Goal: Task Accomplishment & Management: Manage account settings

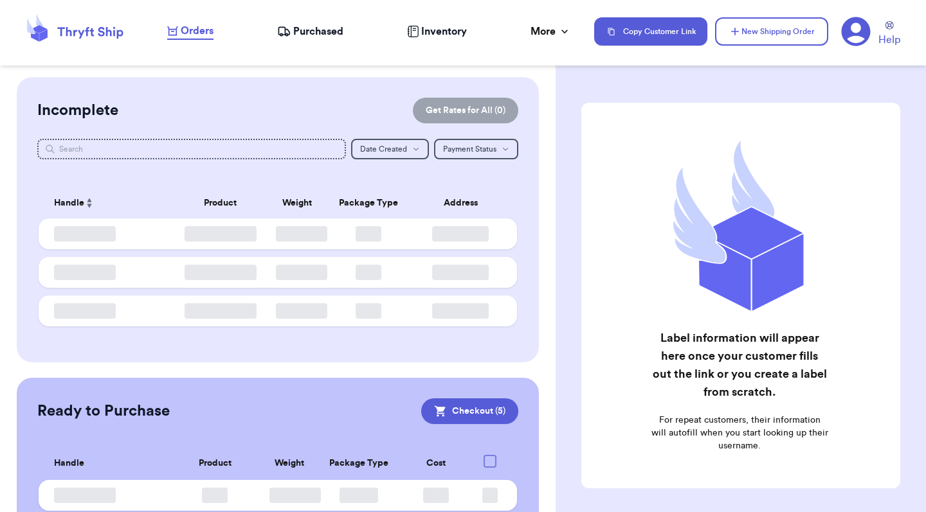
checkbox input "true"
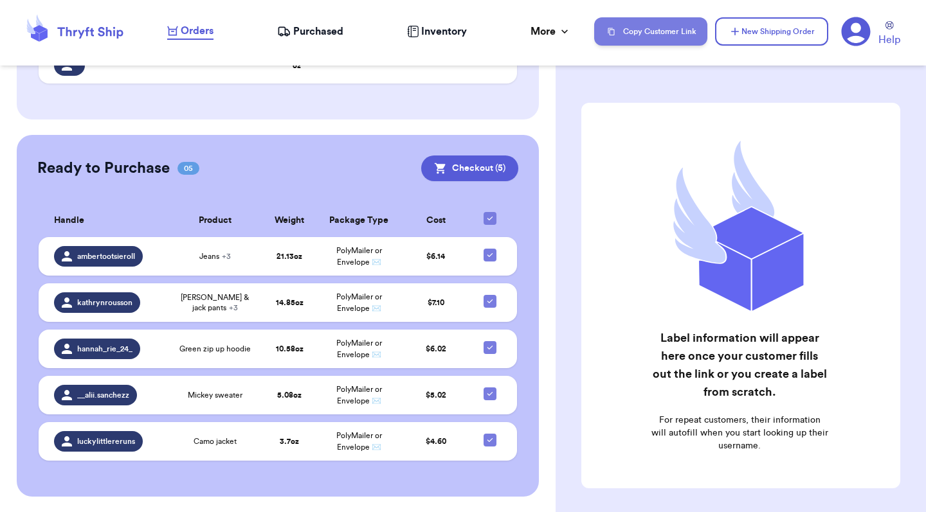
scroll to position [192, 0]
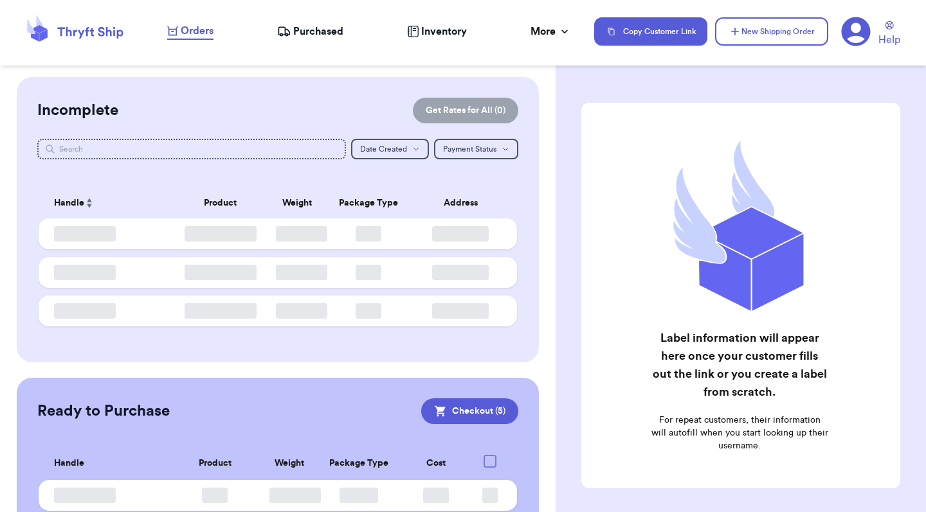
checkbox input "true"
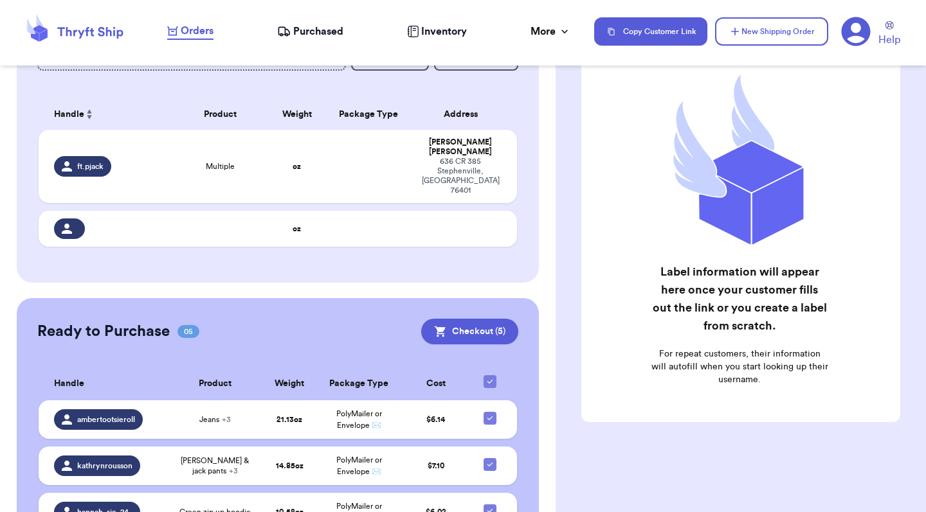
scroll to position [87, 0]
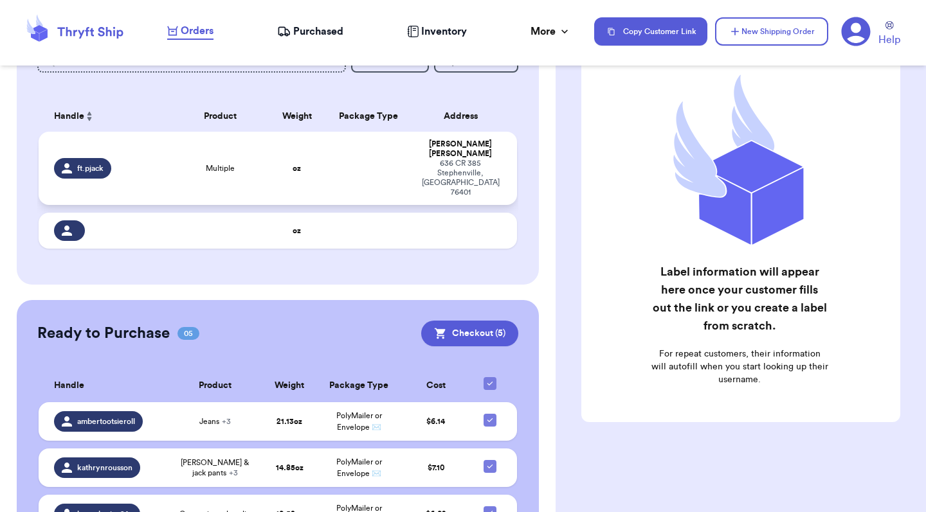
click at [367, 165] on td at bounding box center [368, 168] width 86 height 73
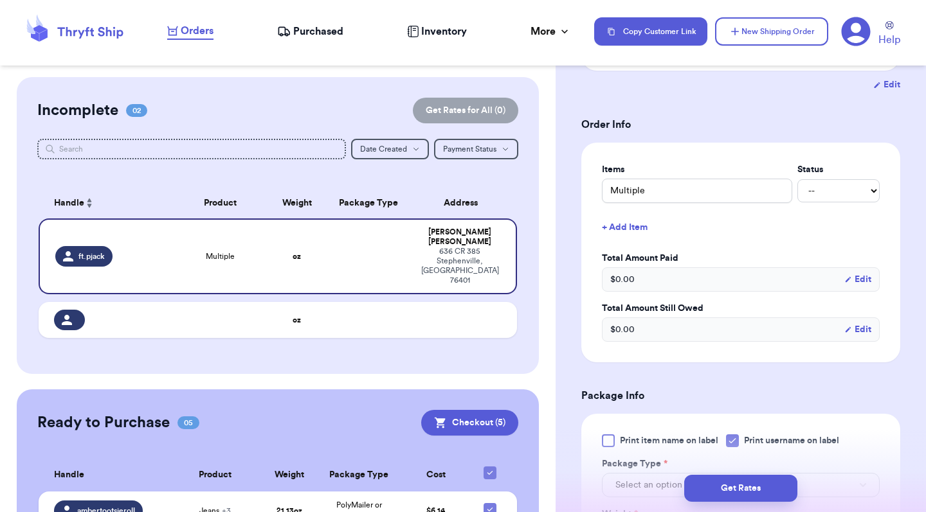
scroll to position [245, 0]
click at [696, 179] on input "Multiple" at bounding box center [697, 191] width 190 height 24
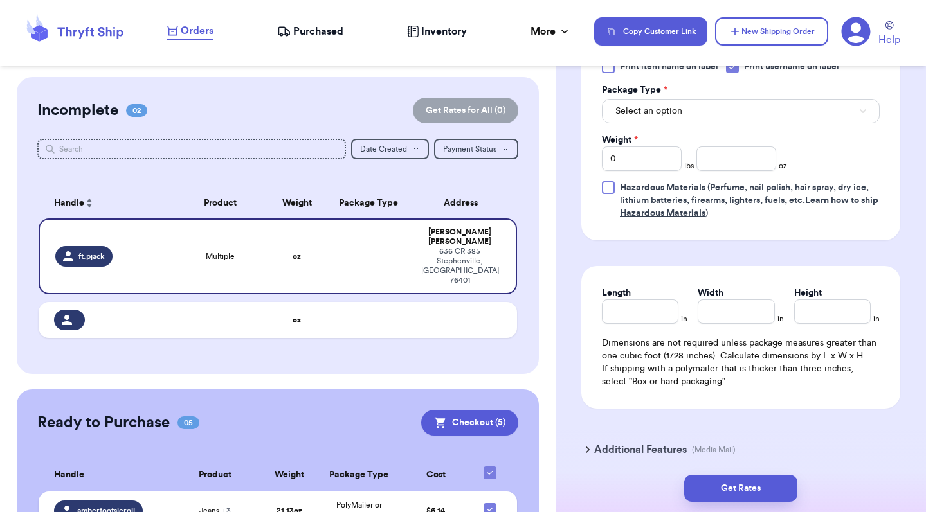
scroll to position [199, 0]
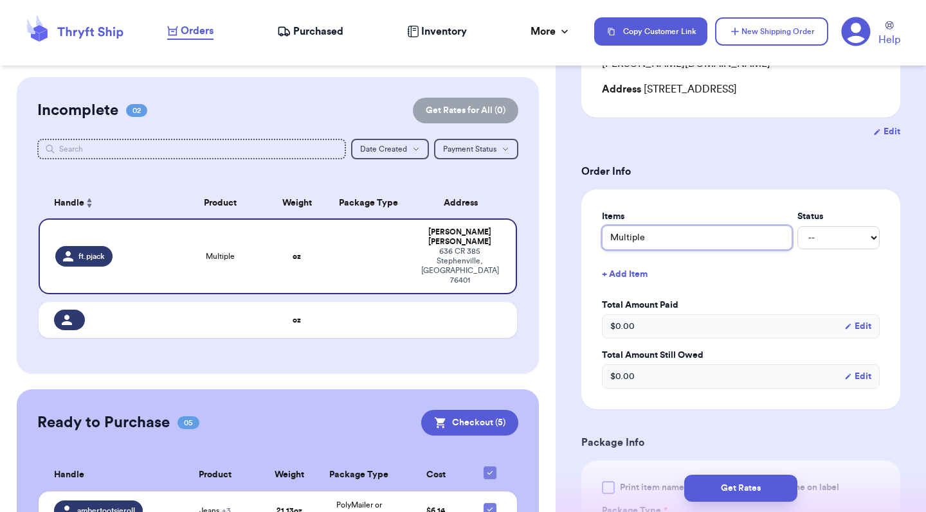
click at [638, 226] on input "Multiple" at bounding box center [697, 238] width 190 height 24
type input "z"
type input "za"
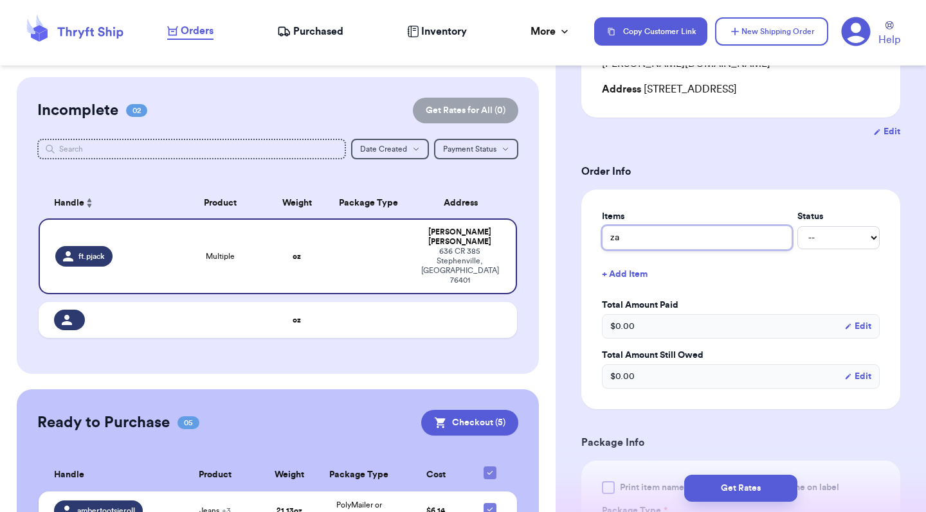
type input "zar"
type input "zara"
type input "zara b"
type input "zara bv"
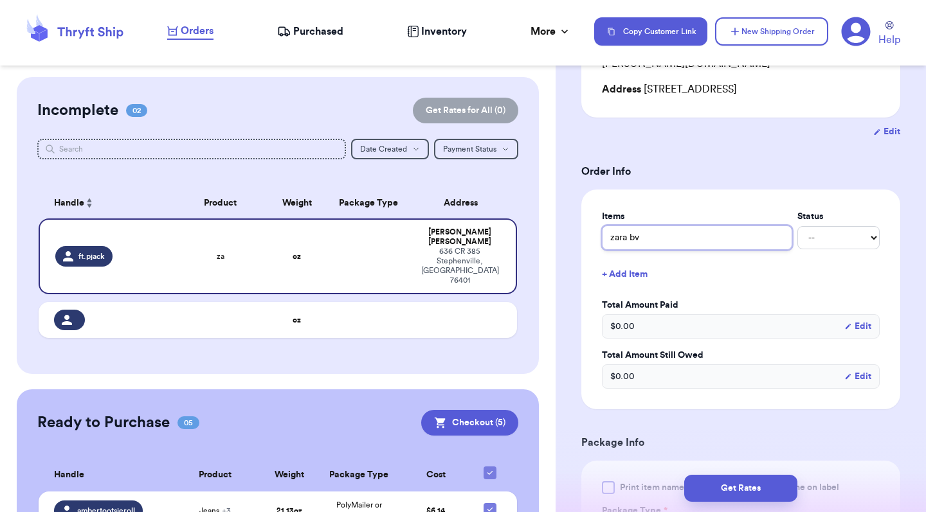
type input "zara bva"
type input "zara bv"
type input "zara b"
type input "zara ba"
type input "zara bal"
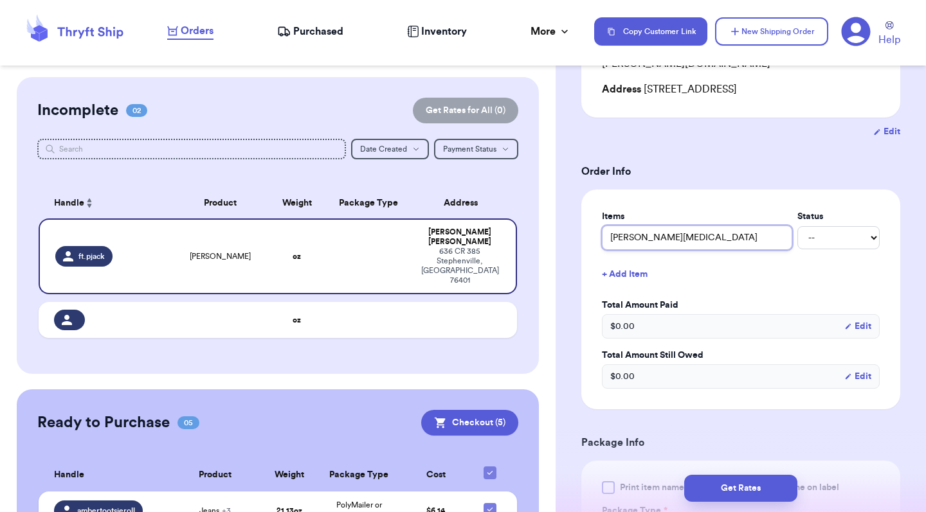
type input "zara ball"
type input "zara ballo"
type input "zara balloo"
type input "zara balloon"
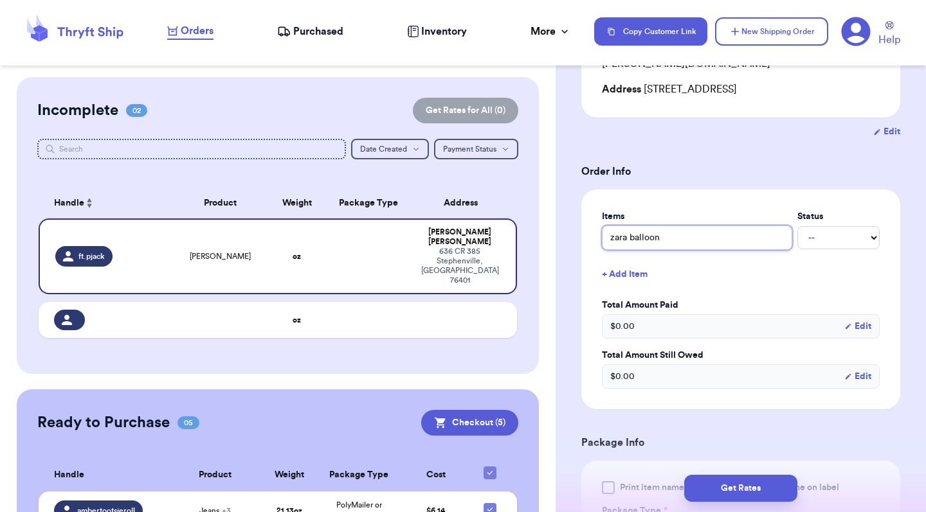
type input "zara balloon p"
type input "zara balloon pa"
type input "zara balloon pan"
type input "zara balloon pant"
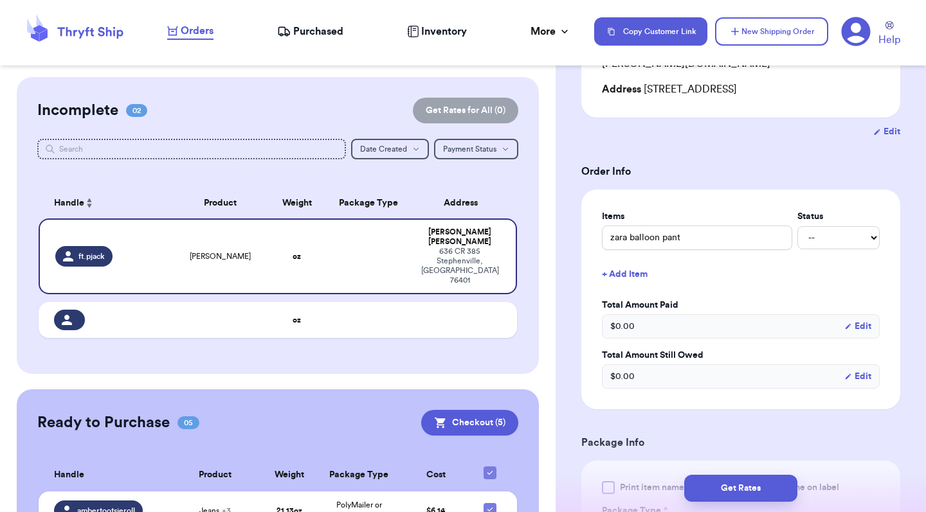
click at [635, 264] on button "+ Add Item" at bounding box center [741, 274] width 288 height 28
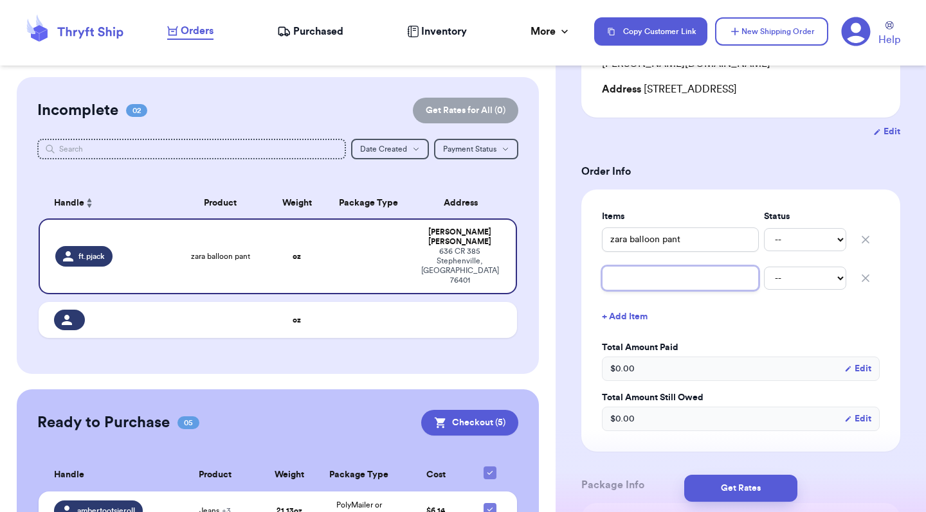
click at [679, 269] on input "text" at bounding box center [680, 278] width 157 height 24
type input "z"
type input "za"
type input "zar"
type input "zara"
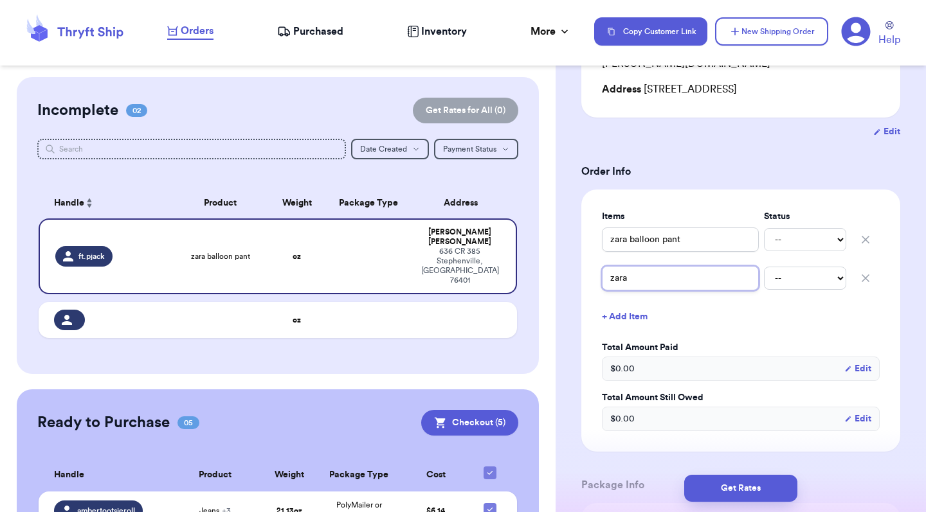
type input "zara"
type input "zara h"
type input "zara ho"
type input "zara h"
type input "zara"
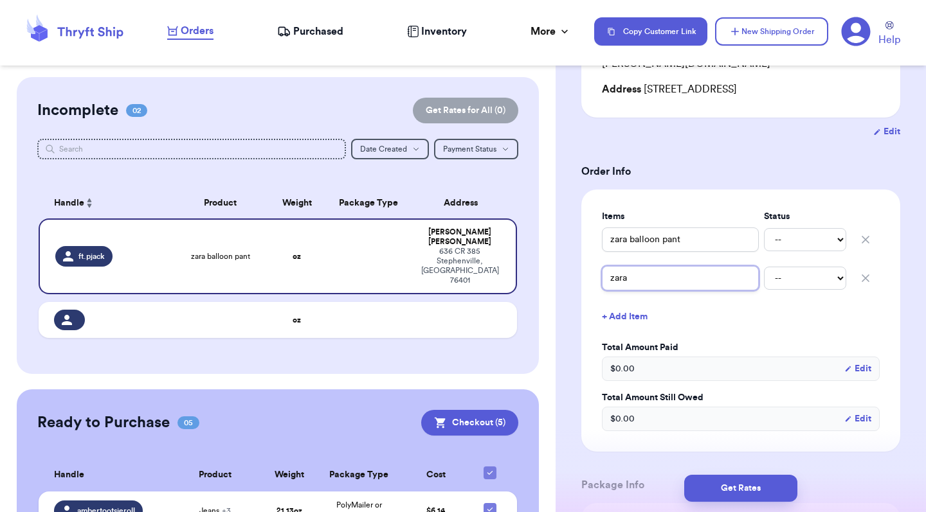
type input "zara j"
type input "zara jo"
type input "zara jog"
type input "zara jogg"
type input "zara jogge"
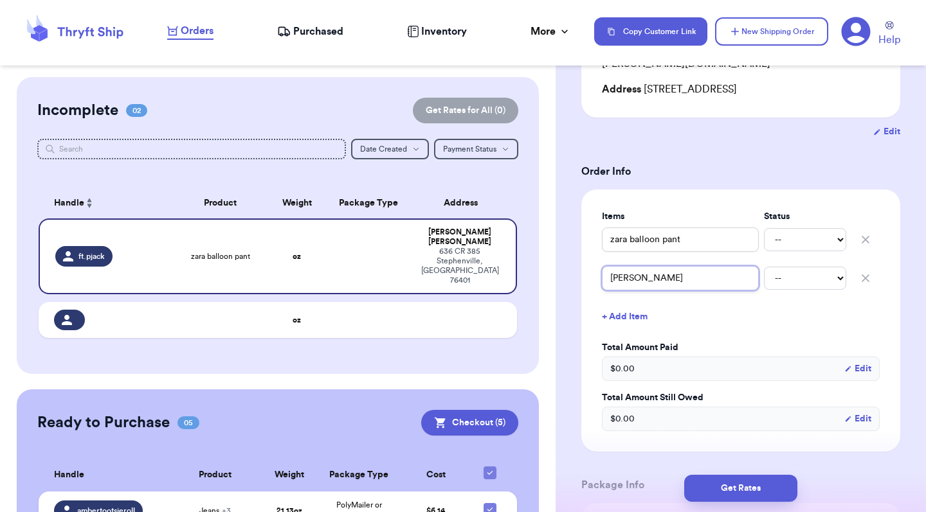
type input "zara jogger"
click at [632, 307] on button "+ Add Item" at bounding box center [741, 317] width 288 height 28
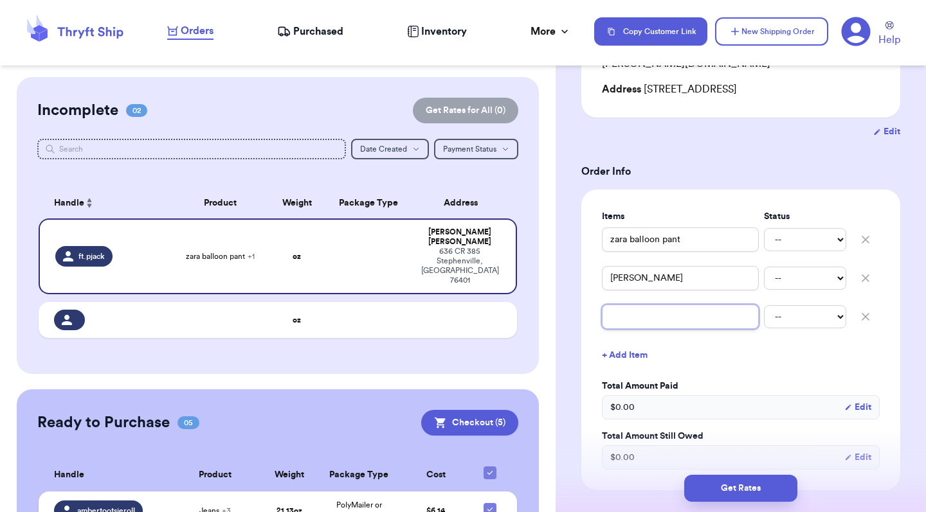
click at [632, 307] on input "text" at bounding box center [680, 317] width 157 height 24
type input "z"
type input "za"
type input "zar"
type input "zara"
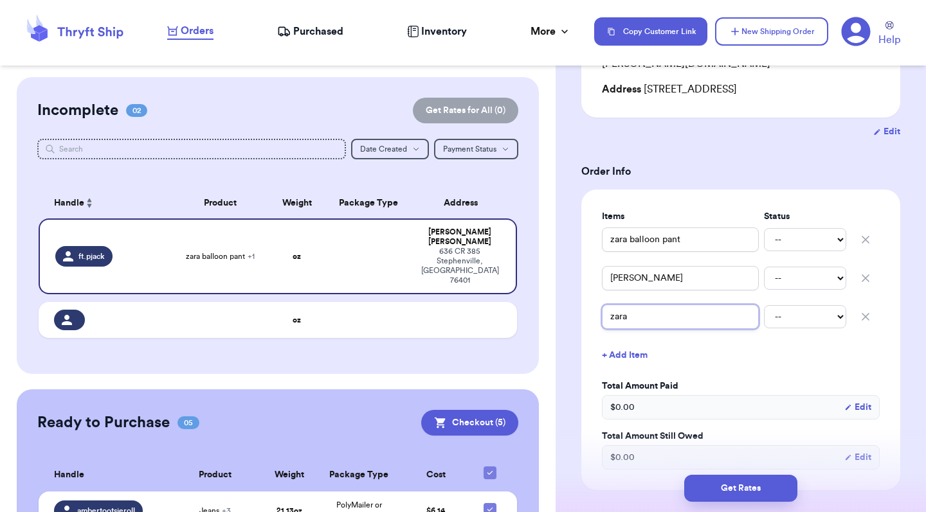
type input "zara"
type input "zara t"
type input "zara te"
type input "zara tee"
click at [628, 347] on button "+ Add Item" at bounding box center [741, 355] width 288 height 28
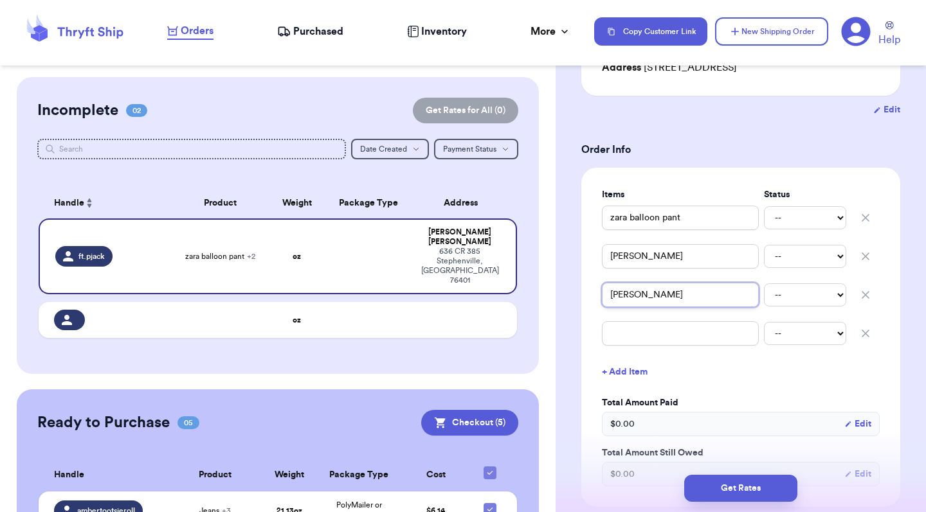
scroll to position [218, 0]
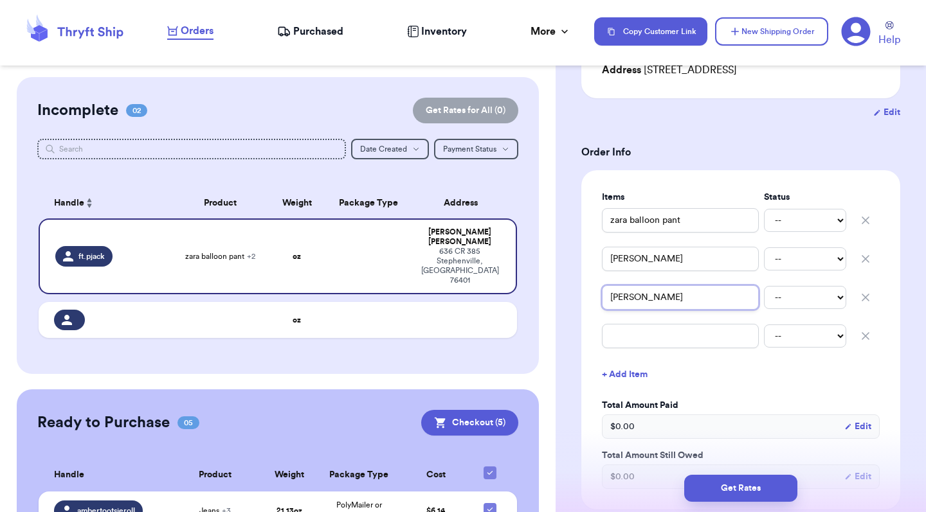
click at [644, 293] on input "zara tee" at bounding box center [680, 297] width 157 height 24
click at [656, 328] on input "text" at bounding box center [680, 336] width 157 height 24
type input "h"
type input "ha"
type input "hap"
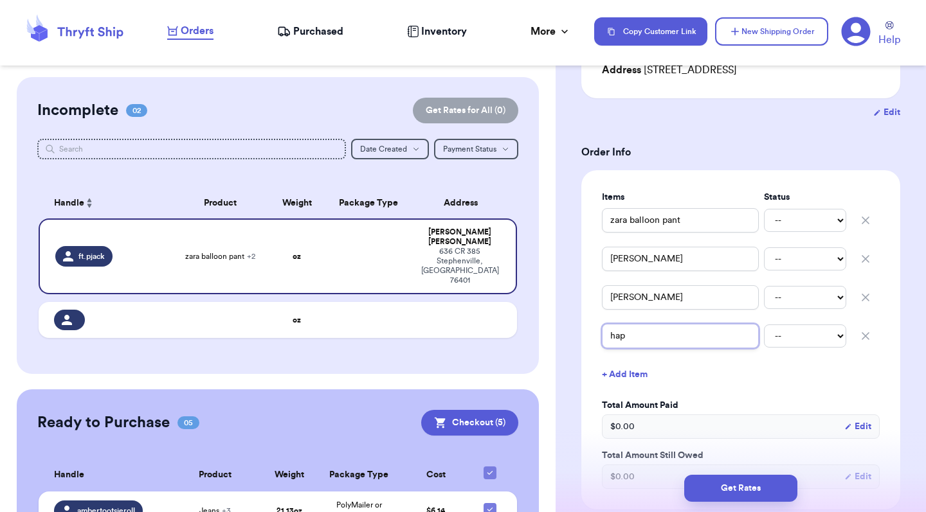
type input "happ"
type input "happy"
type input "happy t"
type input "happy te"
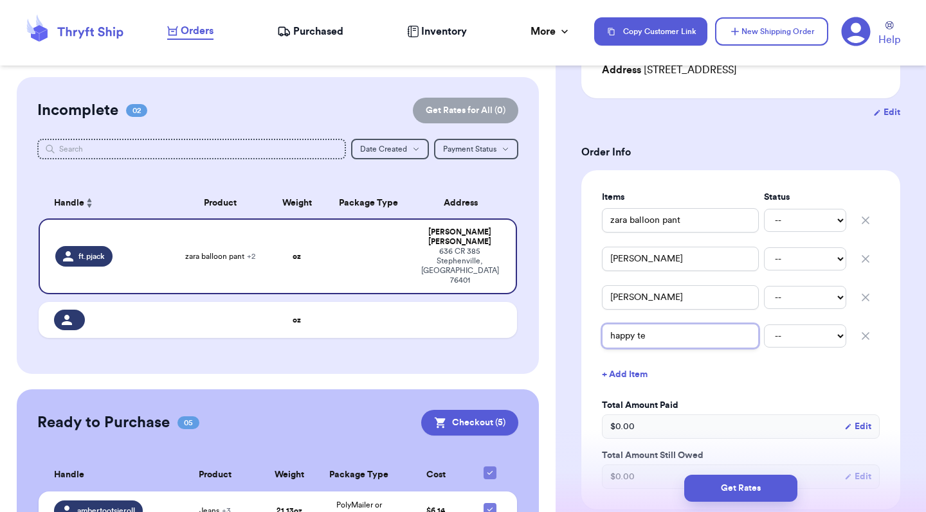
type input "happy tee"
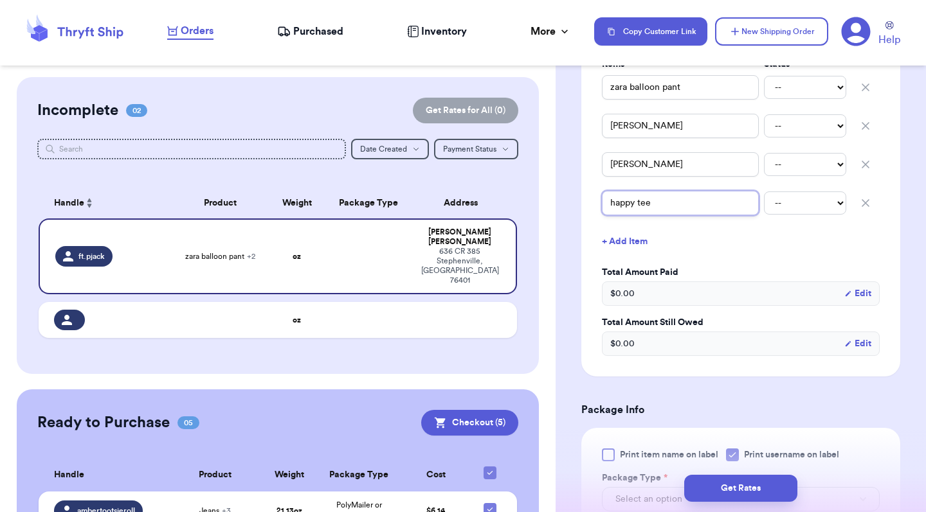
scroll to position [350, 0]
type input "happy tee"
click at [810, 176] on div "Items Status zara balloon pant -- Paid Owes zara jogger -- Paid Owes zara tee -…" at bounding box center [741, 208] width 278 height 298
select select "paid"
click at [797, 161] on div "zara tee -- Paid Owes" at bounding box center [741, 165] width 278 height 28
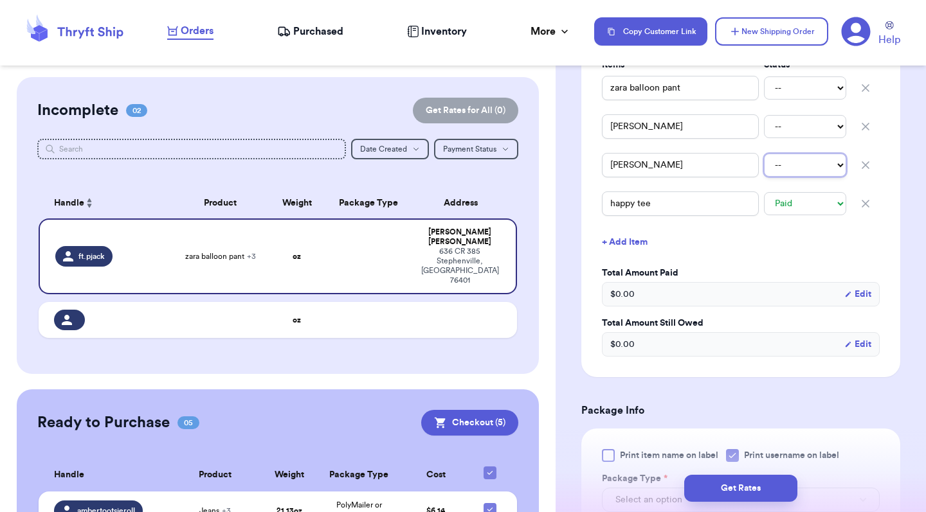
select select "paid"
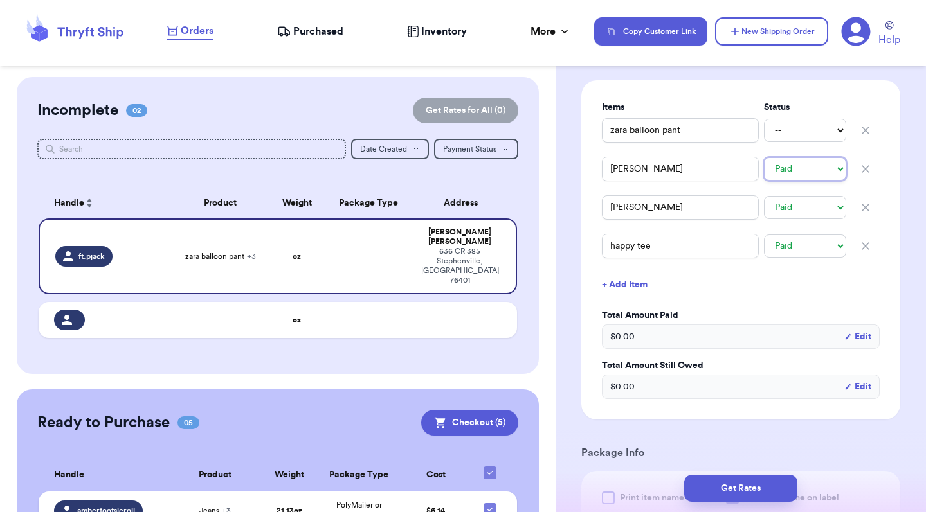
scroll to position [299, 0]
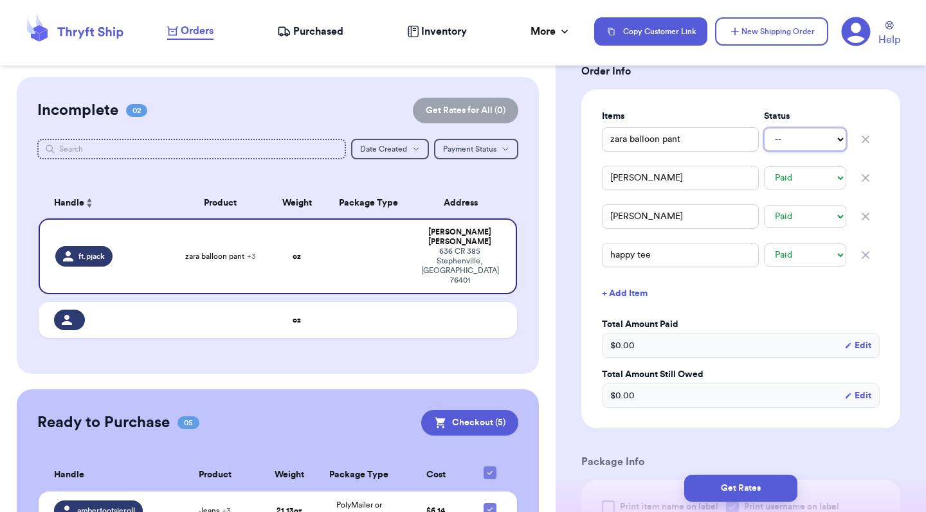
select select "paid"
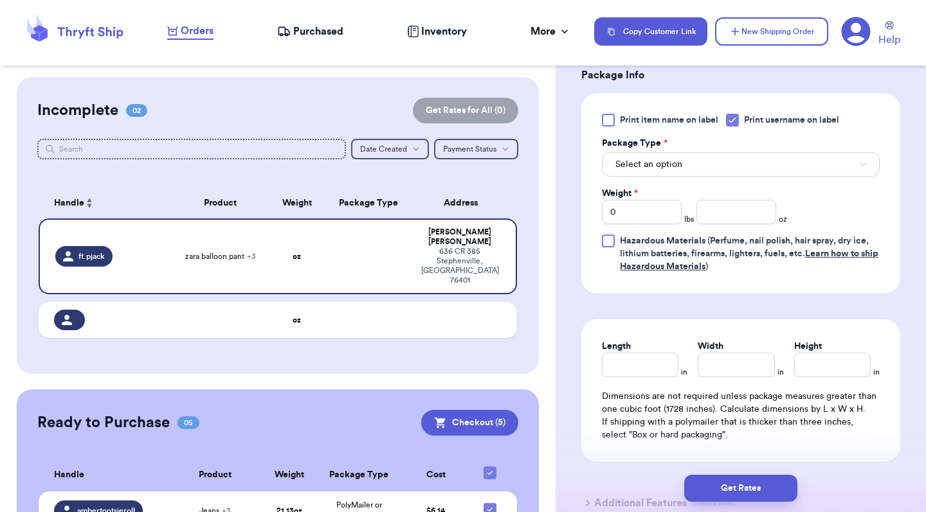
scroll to position [687, 0]
click at [729, 204] on input "number" at bounding box center [736, 211] width 80 height 24
type input "17"
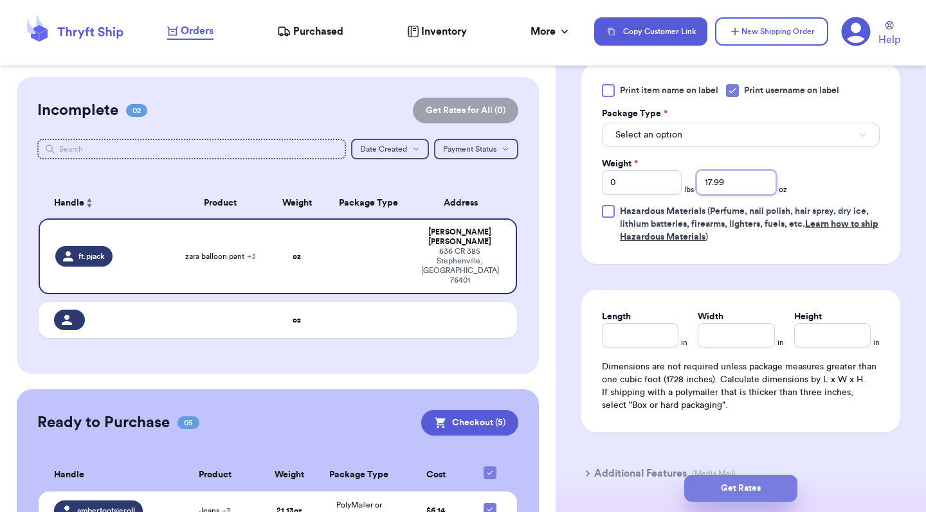
type input "17.99"
click at [767, 491] on button "Get Rates" at bounding box center [740, 488] width 113 height 27
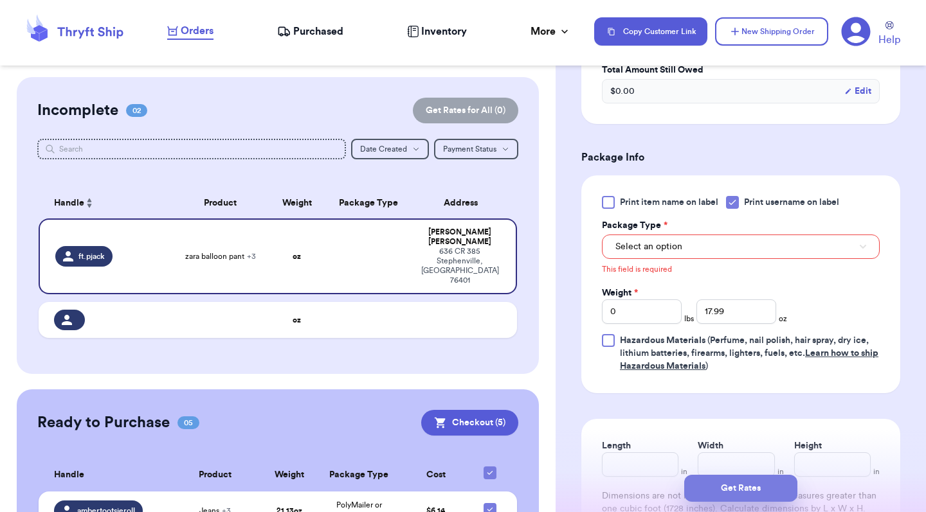
scroll to position [582, 0]
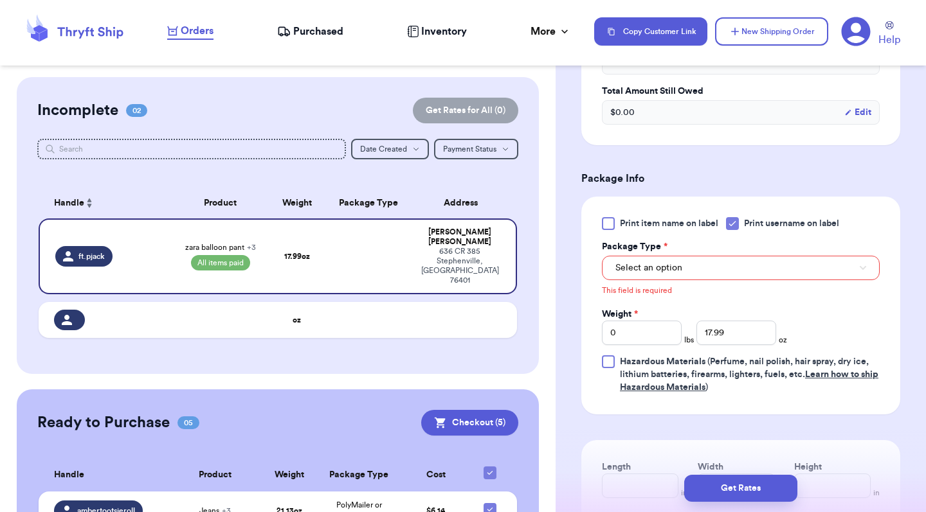
click at [681, 257] on button "Select an option" at bounding box center [741, 268] width 278 height 24
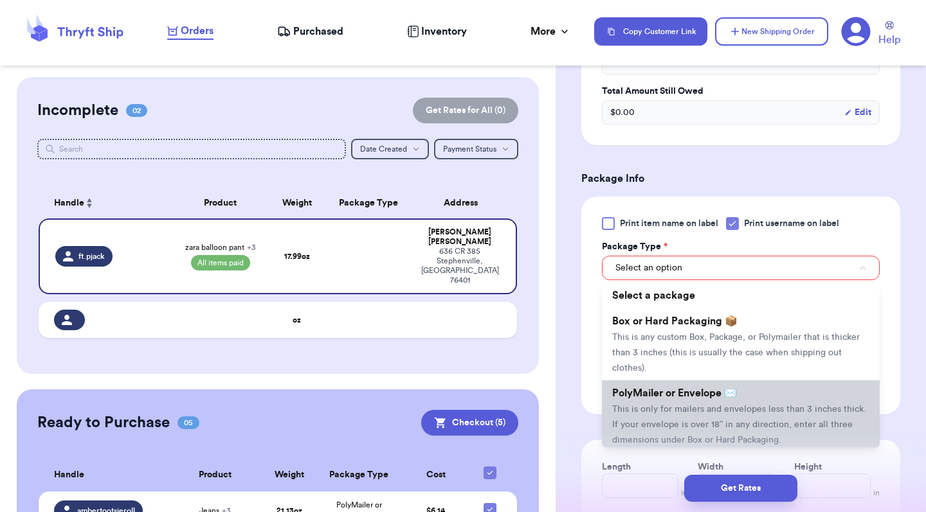
click at [681, 405] on span "This is only for mailers and envelopes less than 3 inches thick. If your envelo…" at bounding box center [739, 425] width 254 height 40
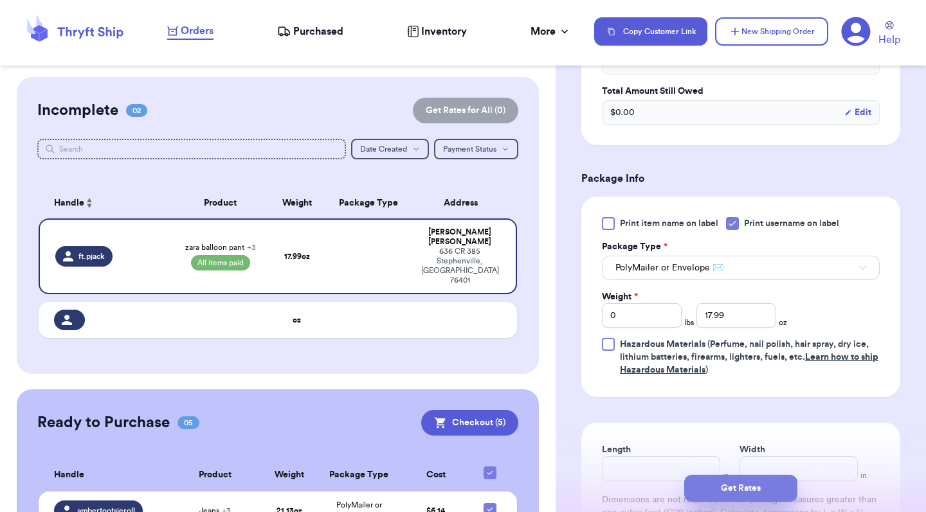
click at [744, 489] on button "Get Rates" at bounding box center [740, 488] width 113 height 27
type input "1"
type input "1.9899999999999984"
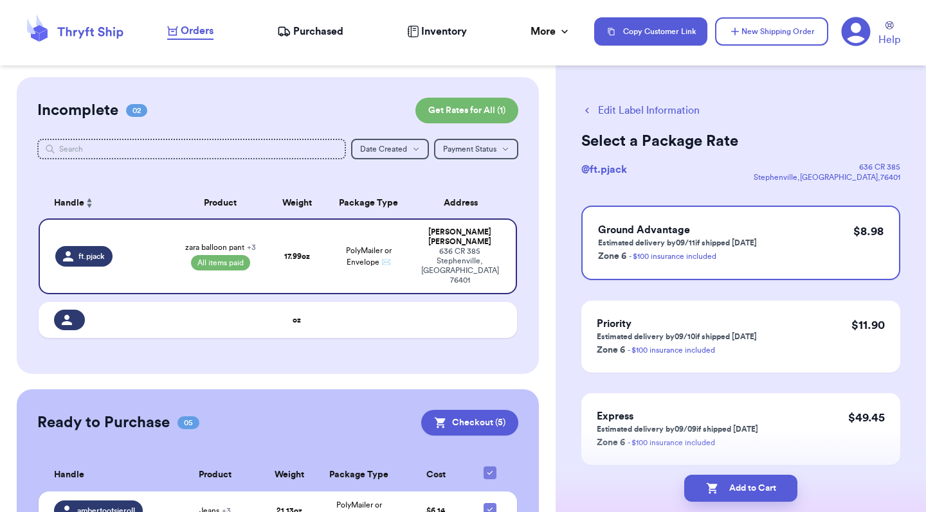
click at [594, 114] on button "Edit Label Information" at bounding box center [640, 110] width 118 height 15
select select "paid"
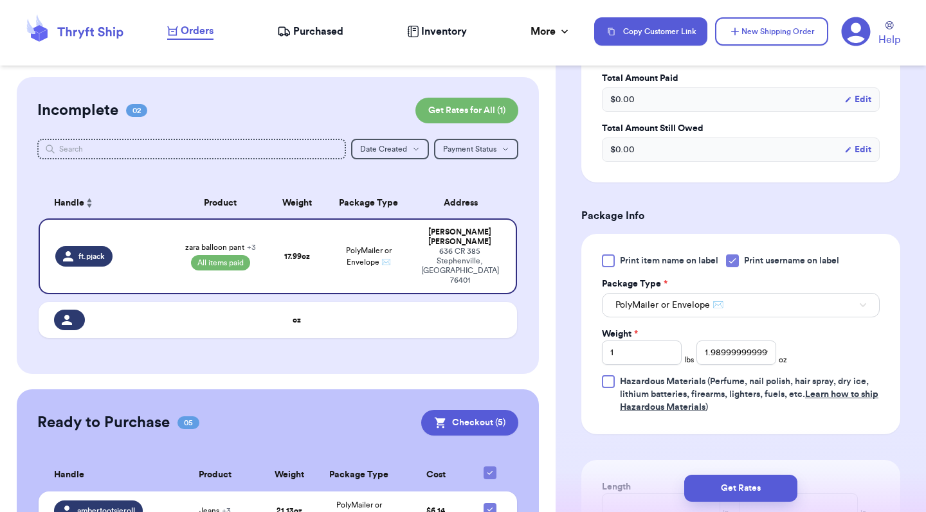
scroll to position [568, 0]
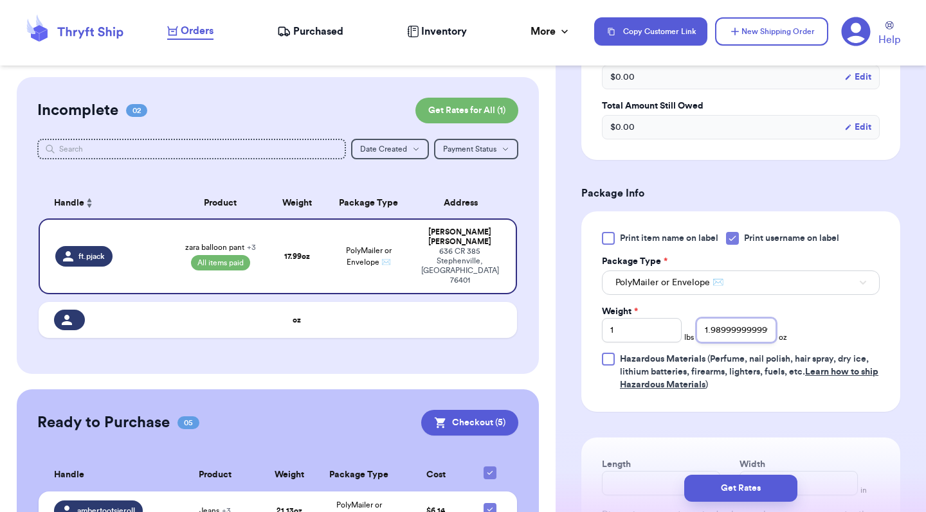
click at [741, 320] on input "1.9899999999999984" at bounding box center [736, 330] width 80 height 24
click at [741, 321] on input "1.9899999999999984" at bounding box center [736, 330] width 80 height 24
click at [654, 318] on input "1" at bounding box center [642, 330] width 80 height 24
click at [749, 334] on div "Print item name on label Print username on label Package Type * PolyMailer or E…" at bounding box center [741, 311] width 278 height 159
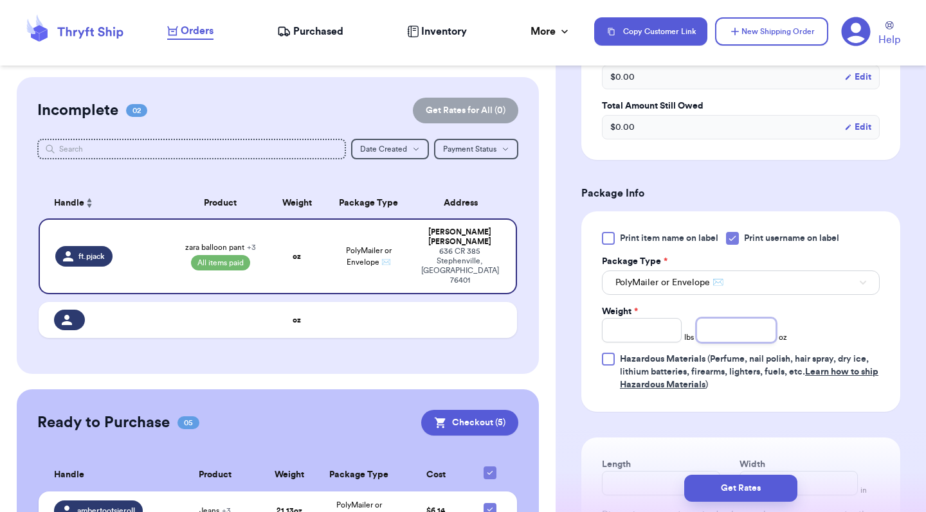
click at [738, 320] on input "number" at bounding box center [736, 330] width 80 height 24
type input "17"
type input "17.99"
click at [768, 487] on button "Get Rates" at bounding box center [740, 488] width 113 height 27
type input "1"
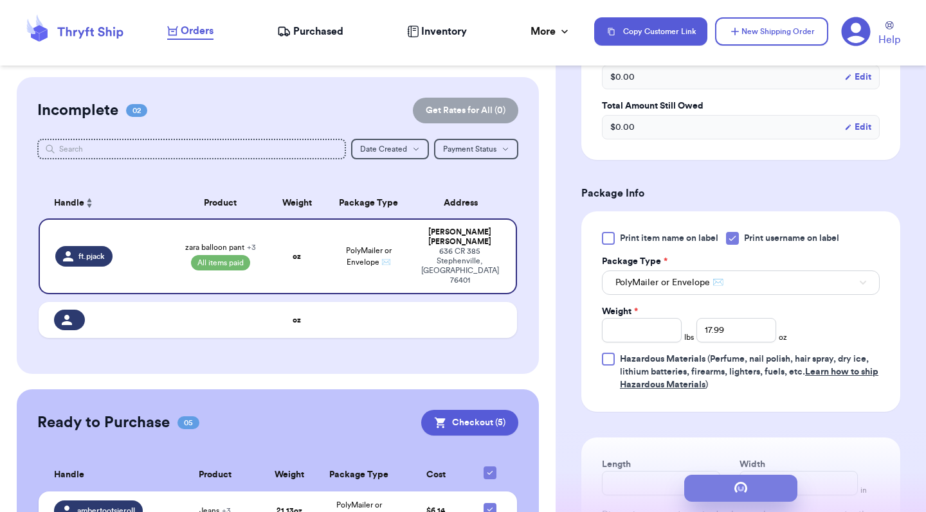
type input "1.9899999999999984"
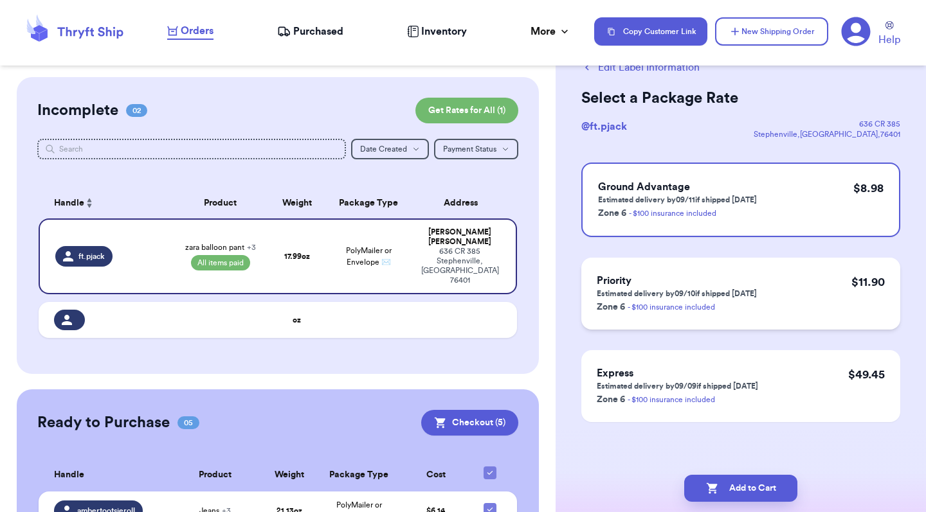
scroll to position [43, 0]
click at [770, 482] on button "Add to Cart" at bounding box center [740, 488] width 113 height 27
checkbox input "true"
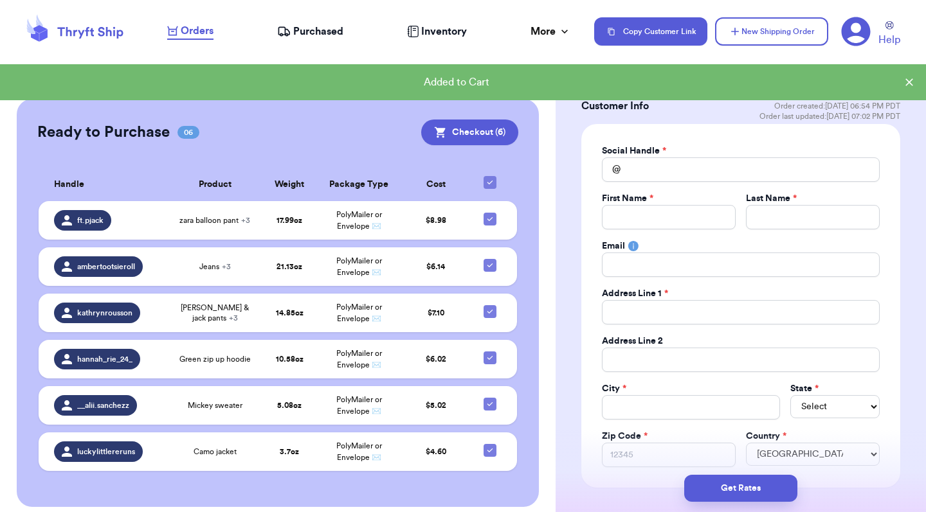
scroll to position [216, 0]
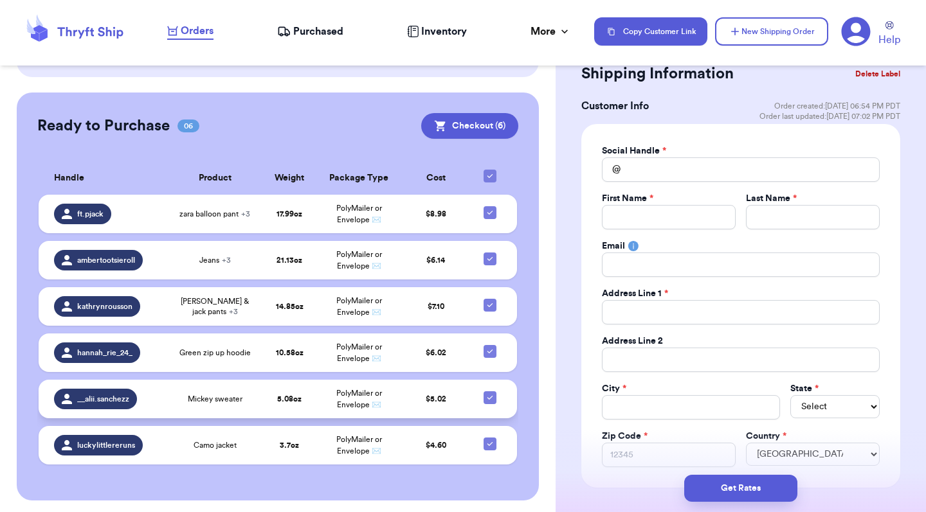
click at [495, 401] on div at bounding box center [489, 398] width 13 height 13
click at [490, 392] on input "checkbox" at bounding box center [489, 391] width 1 height 1
checkbox input "false"
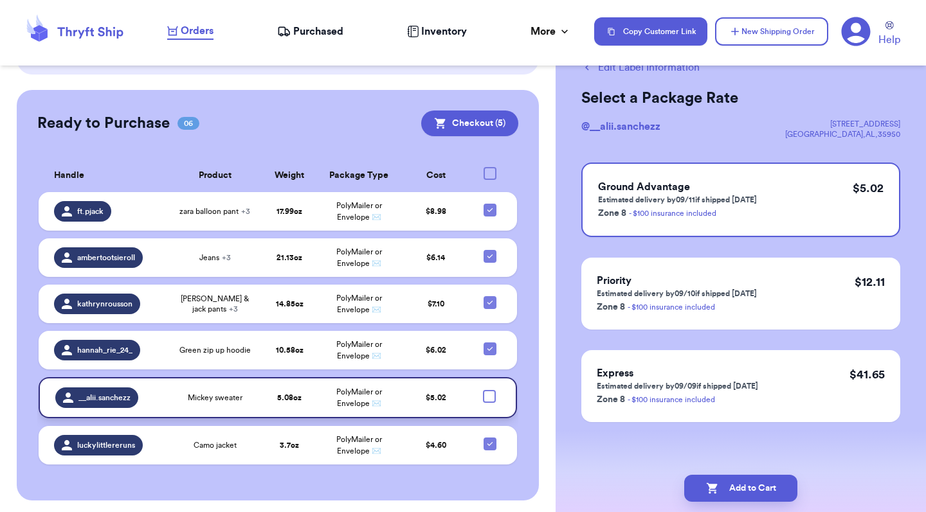
scroll to position [0, 0]
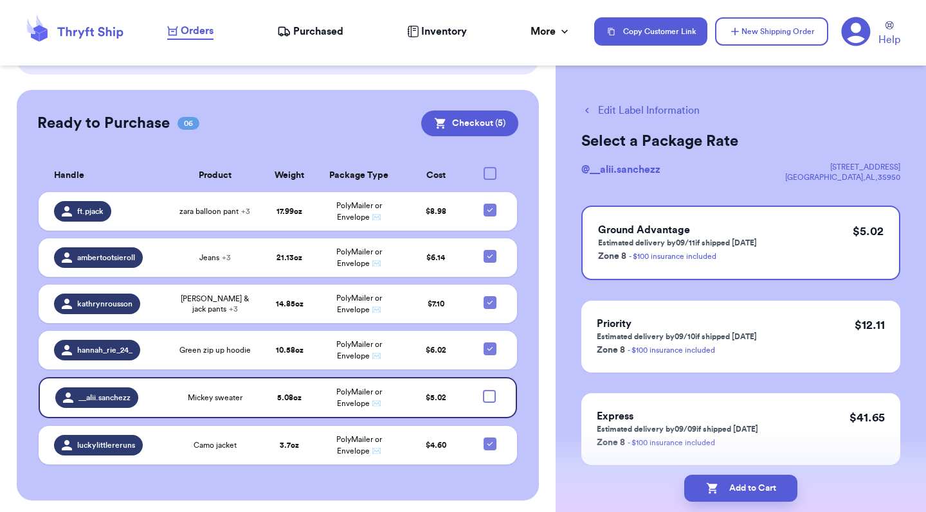
click at [534, 290] on div "Ready to Purchase 06 Checkout ( 5 ) Checkout ( 5 ) Handle Product Weight Packag…" at bounding box center [278, 295] width 522 height 411
click at [533, 230] on div "Ready to Purchase 06 Checkout ( 5 ) Checkout ( 5 ) Handle Product Weight Packag…" at bounding box center [278, 295] width 522 height 411
click at [494, 127] on button "Checkout ( 5 )" at bounding box center [469, 124] width 97 height 26
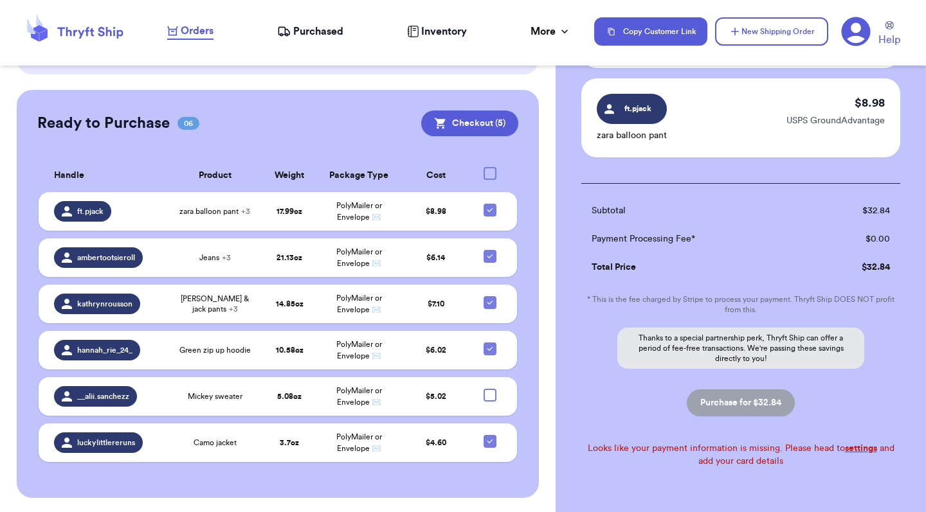
scroll to position [439, 0]
click at [857, 446] on link "settings" at bounding box center [861, 448] width 32 height 9
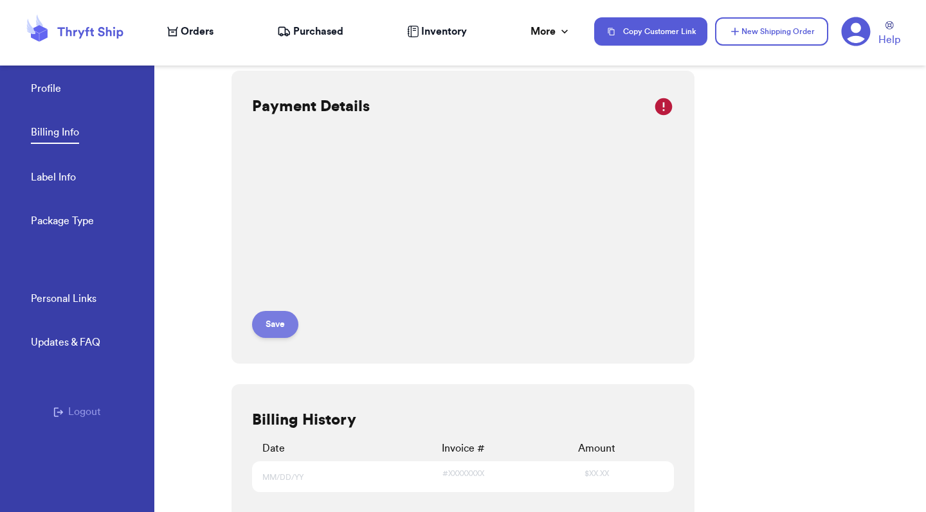
click at [279, 329] on button "Save" at bounding box center [275, 324] width 46 height 27
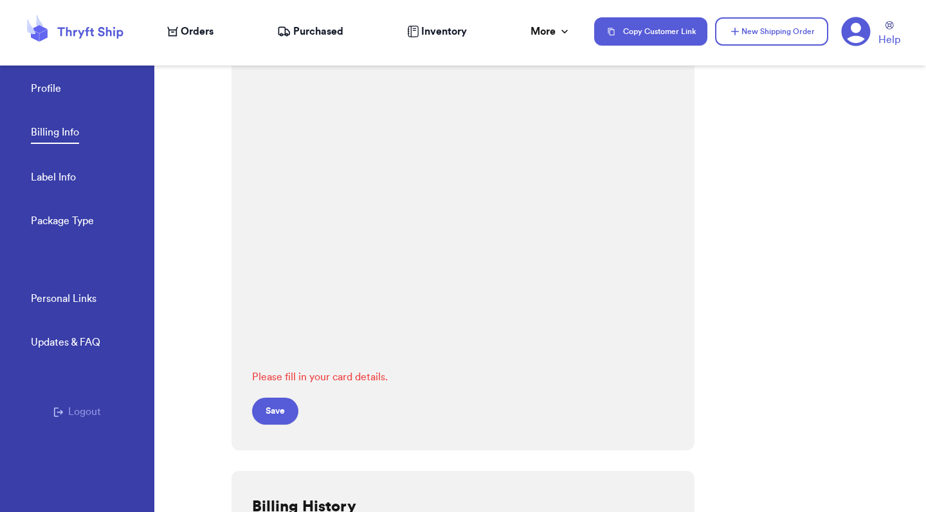
scroll to position [287, 0]
click at [287, 411] on button "Save" at bounding box center [275, 407] width 46 height 27
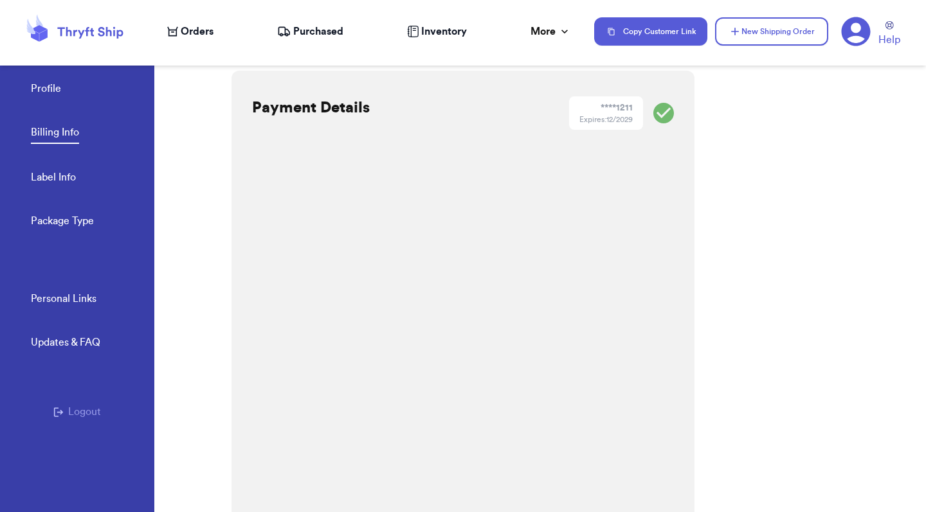
scroll to position [0, 0]
click at [614, 116] on div "Expires: 12/2029" at bounding box center [605, 119] width 53 height 10
click at [314, 120] on div "Payment Details" at bounding box center [311, 112] width 118 height 33
click at [190, 24] on span "Orders" at bounding box center [197, 31] width 33 height 15
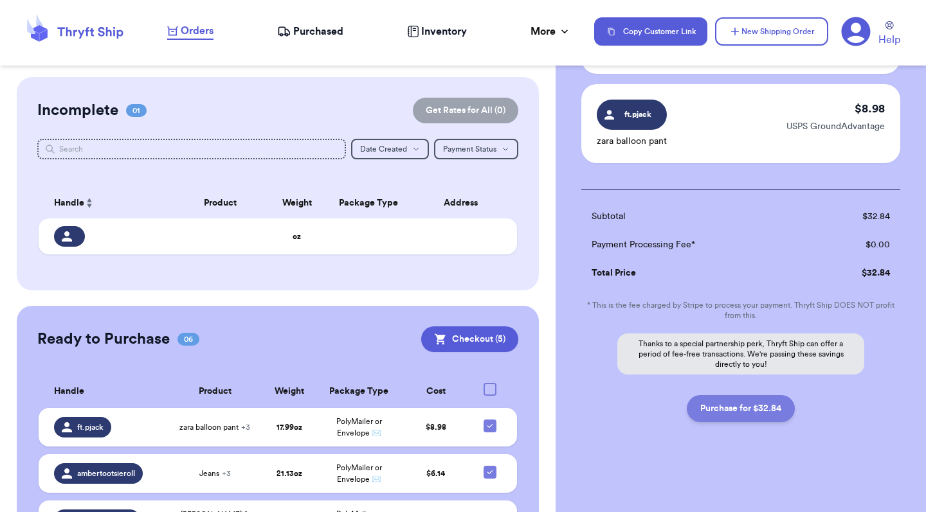
scroll to position [433, 0]
click at [776, 411] on button "Purchase for $32.84" at bounding box center [741, 408] width 108 height 27
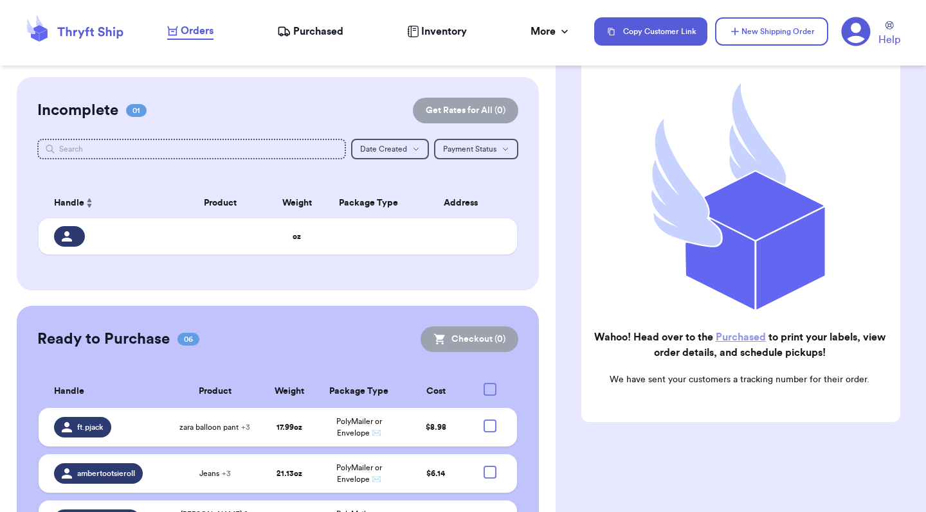
checkbox input "false"
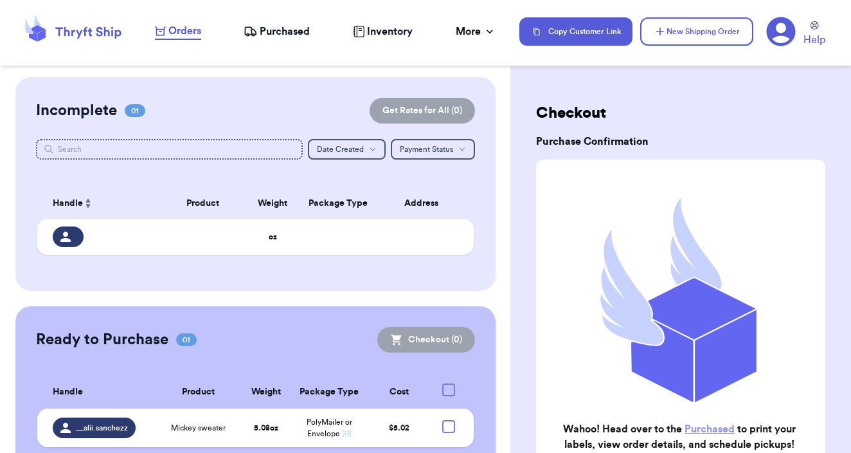
scroll to position [0, 0]
click at [280, 45] on nav "Orders Purchased Inventory More Stats Completed Orders Copy Customer Link New S…" at bounding box center [496, 31] width 709 height 42
click at [277, 42] on nav "Orders Purchased Inventory More Stats Completed Orders Copy Customer Link New S…" at bounding box center [496, 31] width 709 height 42
click at [273, 33] on span "Purchased" at bounding box center [285, 31] width 50 height 15
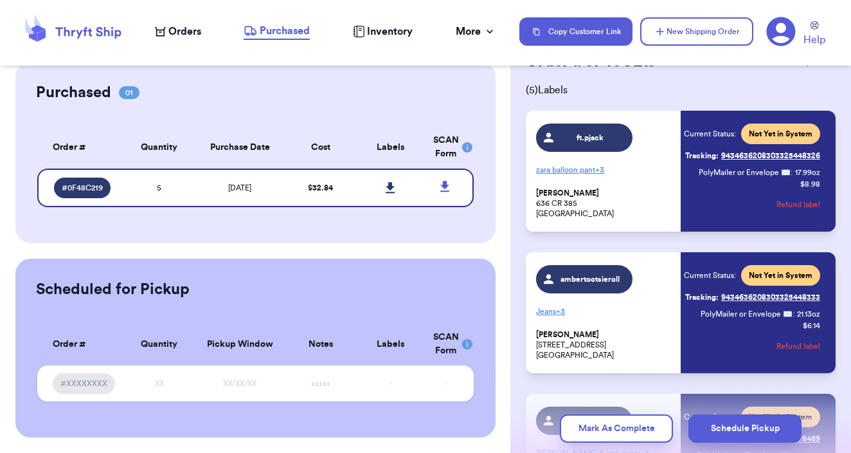
scroll to position [53, 0]
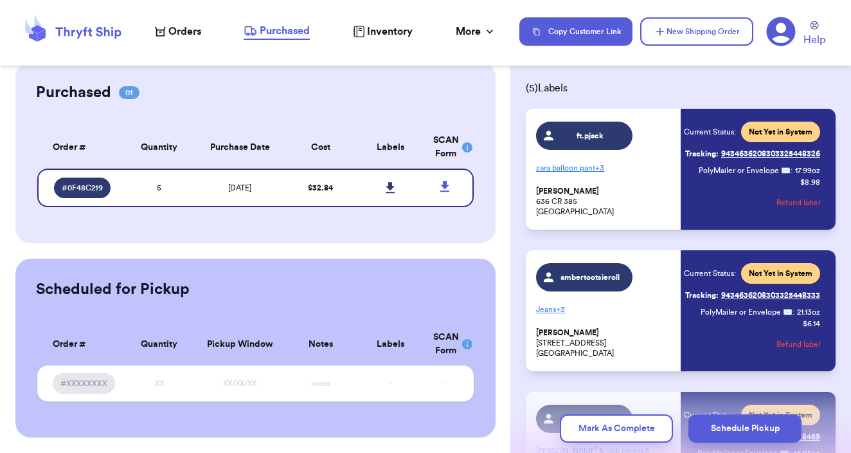
click at [464, 147] on rect at bounding box center [467, 147] width 10 height 10
click at [635, 174] on p "zara balloon pant + 3" at bounding box center [604, 168] width 137 height 21
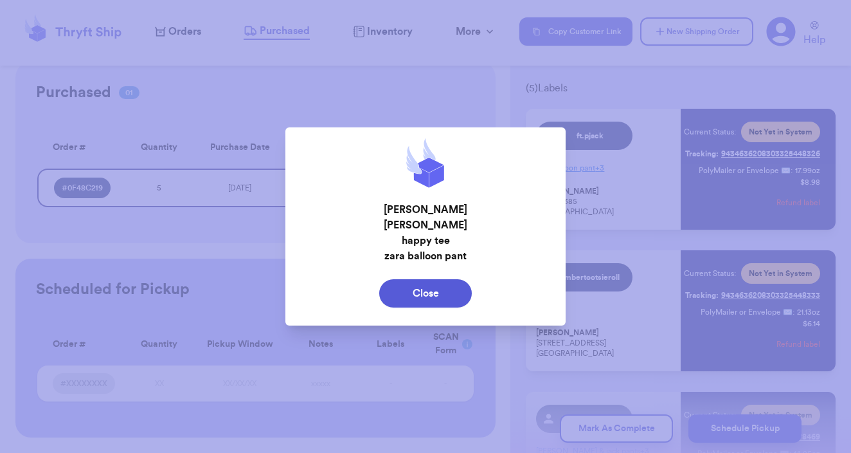
click at [431, 296] on button "Close" at bounding box center [425, 293] width 93 height 28
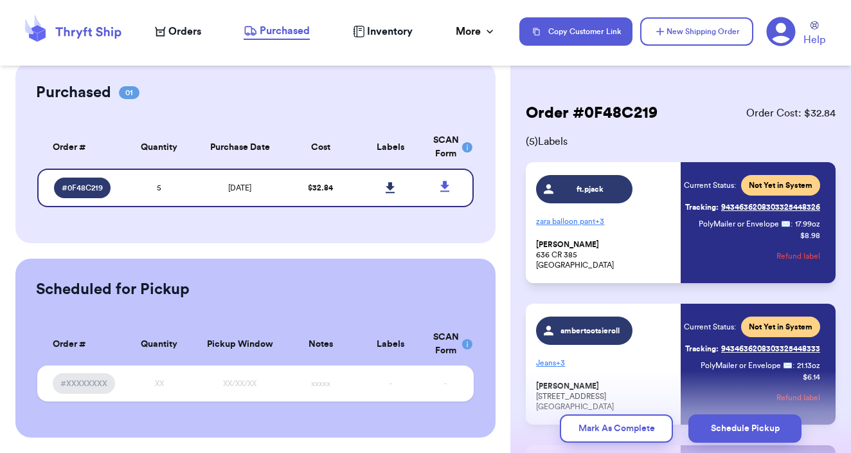
scroll to position [0, 0]
click at [620, 258] on p "Payton Jackson 636 CR 385 Stephenville, TX 76401" at bounding box center [604, 254] width 137 height 31
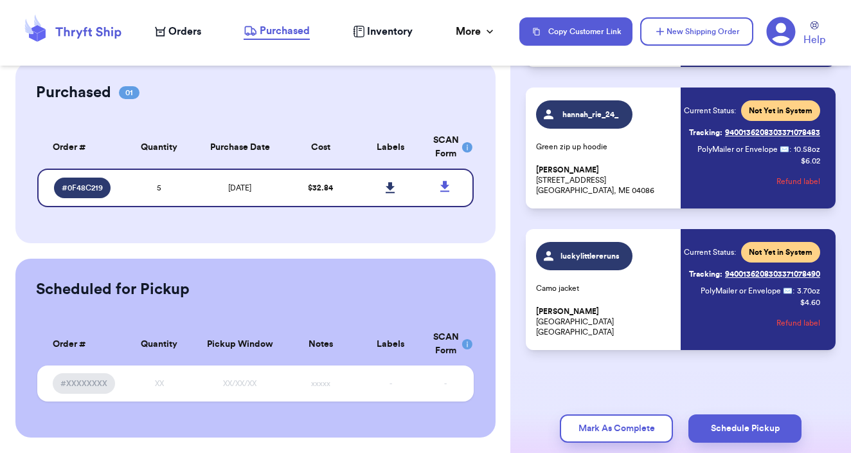
click at [194, 27] on span "Orders" at bounding box center [184, 31] width 33 height 15
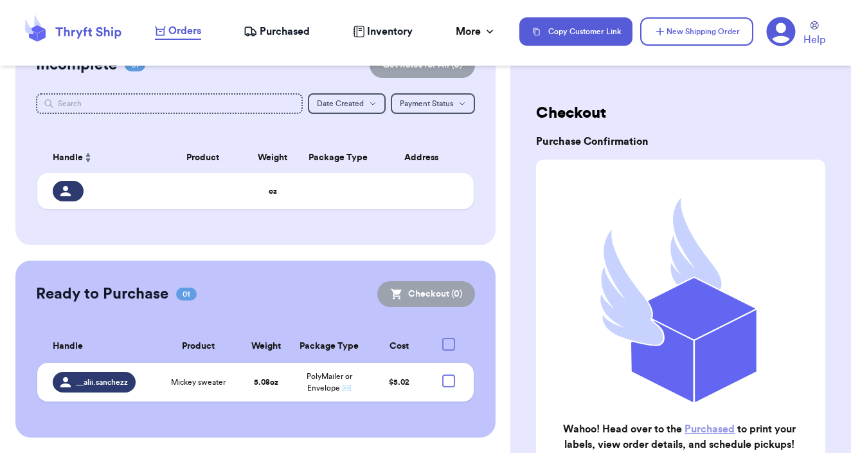
scroll to position [45, 0]
click at [222, 388] on span "Mickey sweater" at bounding box center [198, 382] width 55 height 10
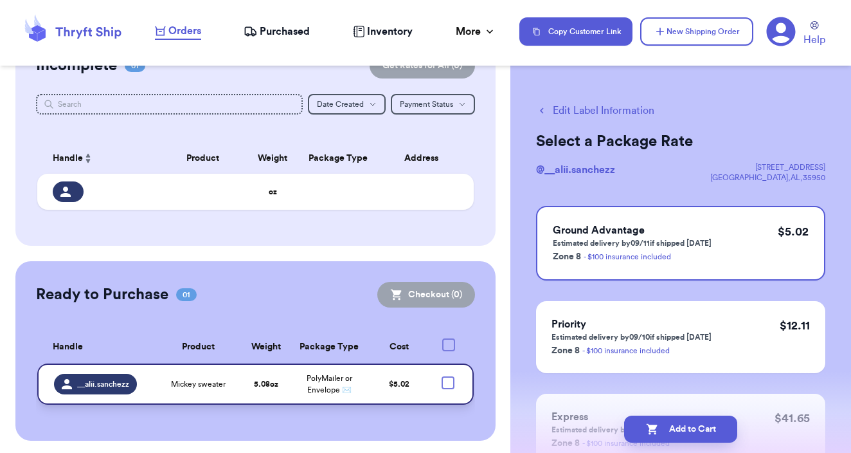
click at [219, 389] on span "Mickey sweater" at bounding box center [198, 384] width 55 height 10
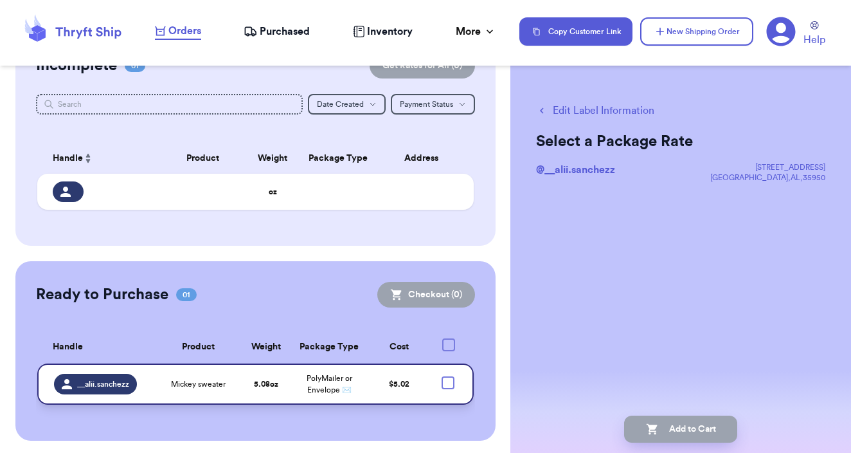
click at [264, 402] on td "5.08 oz" at bounding box center [265, 383] width 51 height 41
click at [605, 107] on button "Edit Label Information" at bounding box center [595, 110] width 118 height 15
select select "paid"
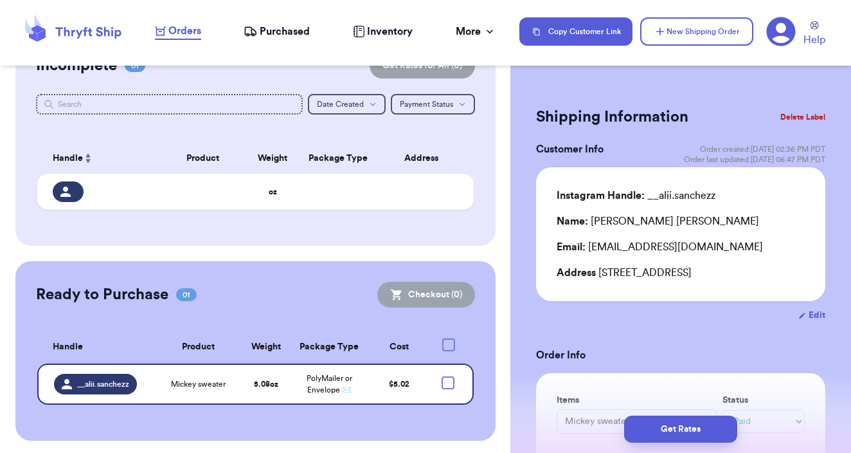
checkbox input "true"
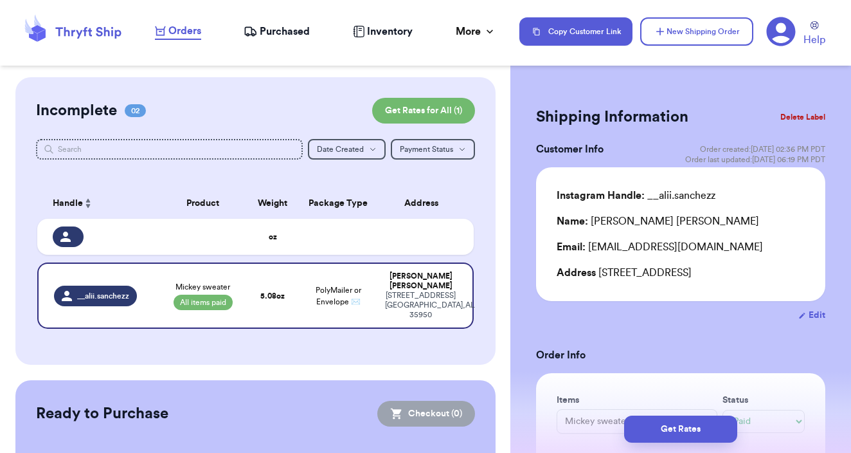
click at [773, 37] on icon at bounding box center [781, 31] width 29 height 29
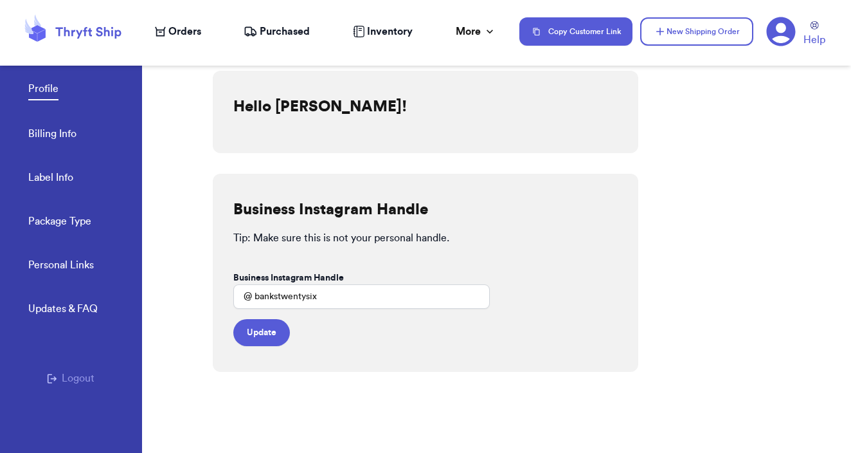
click at [59, 176] on link "Label Info" at bounding box center [50, 179] width 45 height 18
select select "CA"
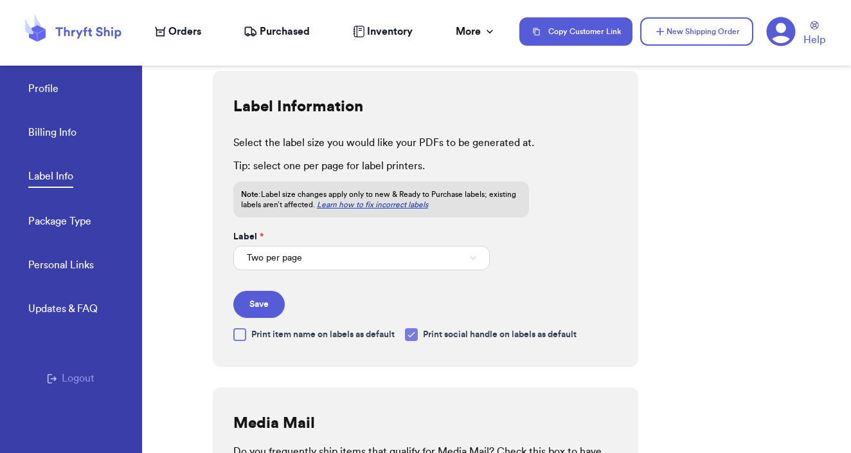
click at [425, 258] on button "Two per page" at bounding box center [361, 258] width 257 height 24
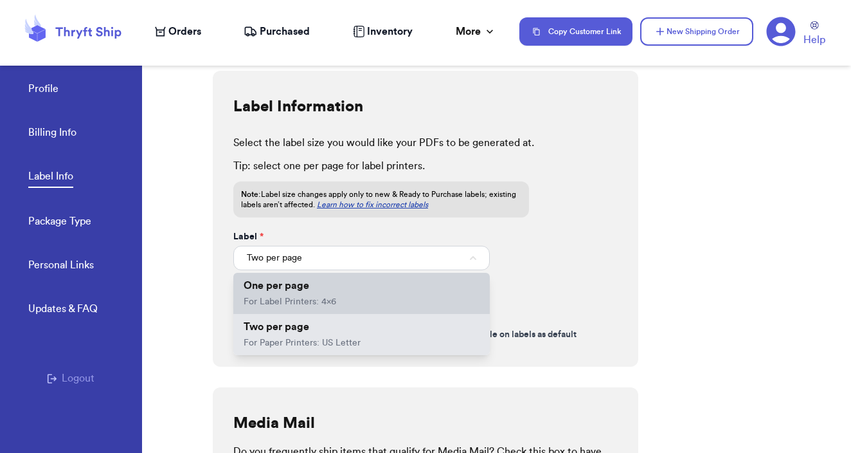
click at [356, 301] on li "One per page For Label Printers: 4x6" at bounding box center [361, 293] width 257 height 41
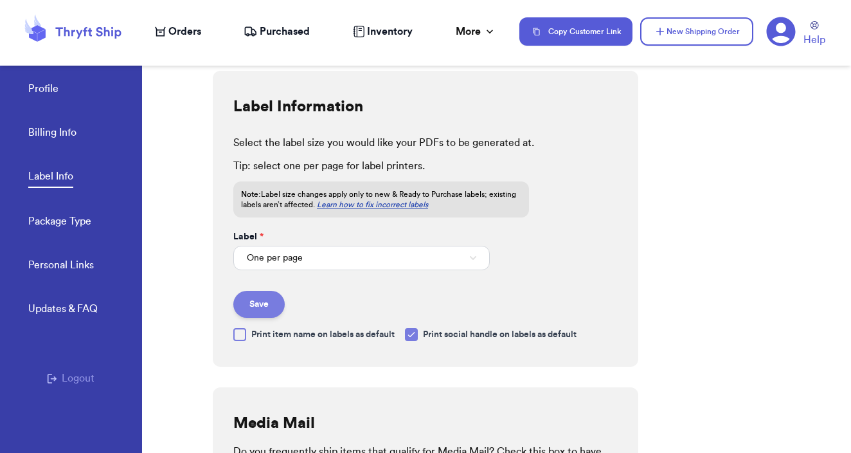
click at [258, 307] on button "Save" at bounding box center [258, 304] width 51 height 27
click at [417, 205] on link "Learn how to fix incorrect labels" at bounding box center [372, 205] width 111 height 8
click at [399, 204] on link "Learn how to fix incorrect labels" at bounding box center [372, 205] width 111 height 8
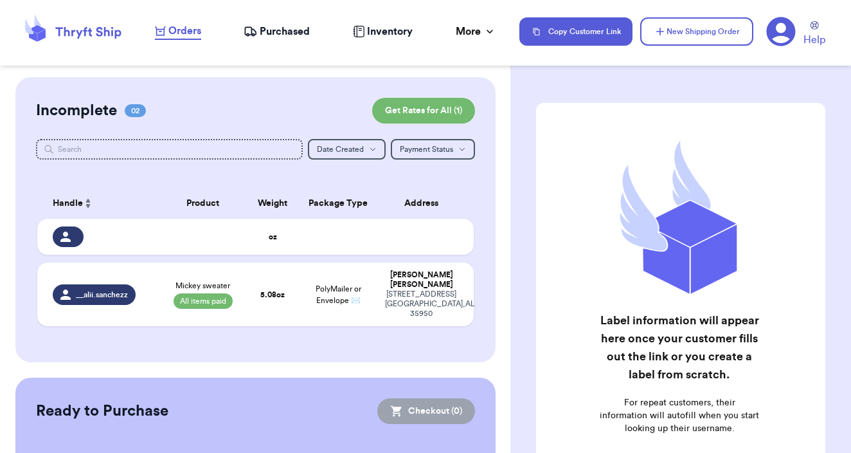
click at [291, 36] on span "Purchased" at bounding box center [285, 31] width 50 height 15
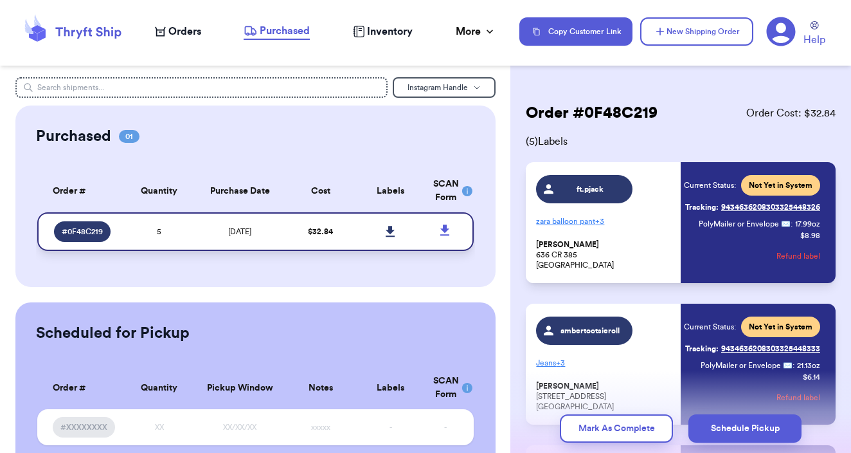
click at [392, 235] on icon at bounding box center [390, 231] width 9 height 11
click at [781, 33] on icon at bounding box center [781, 32] width 30 height 30
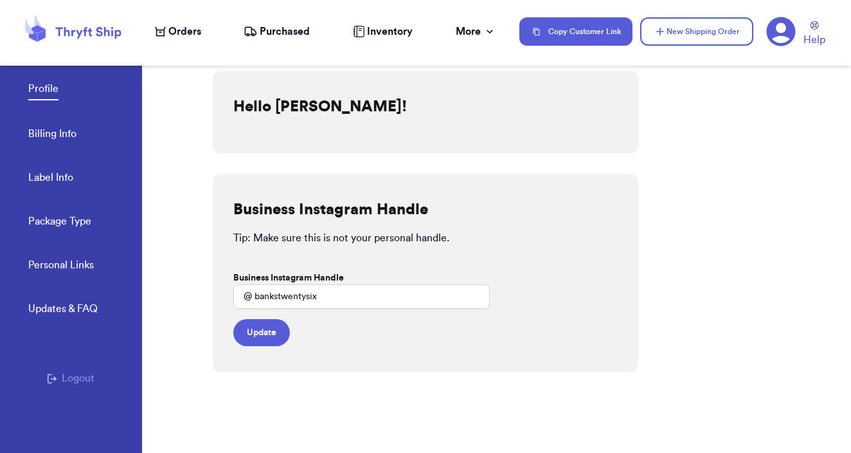
click at [68, 179] on link "Label Info" at bounding box center [50, 179] width 45 height 18
select select "CA"
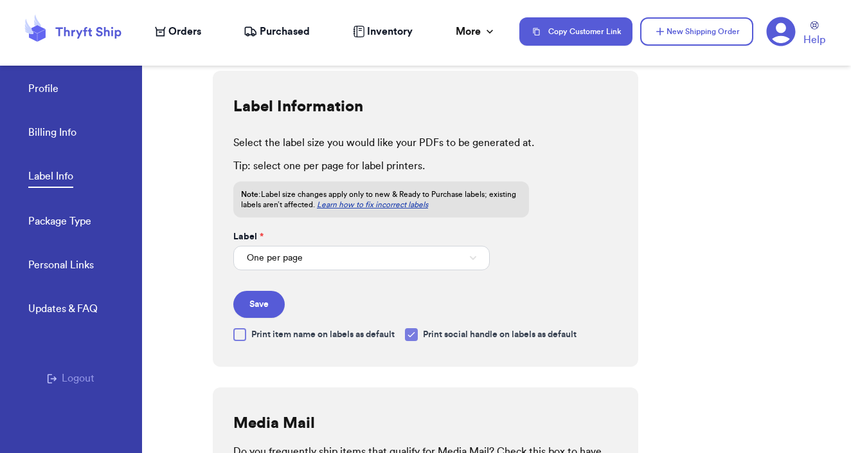
click at [258, 38] on div "Purchased" at bounding box center [277, 31] width 66 height 15
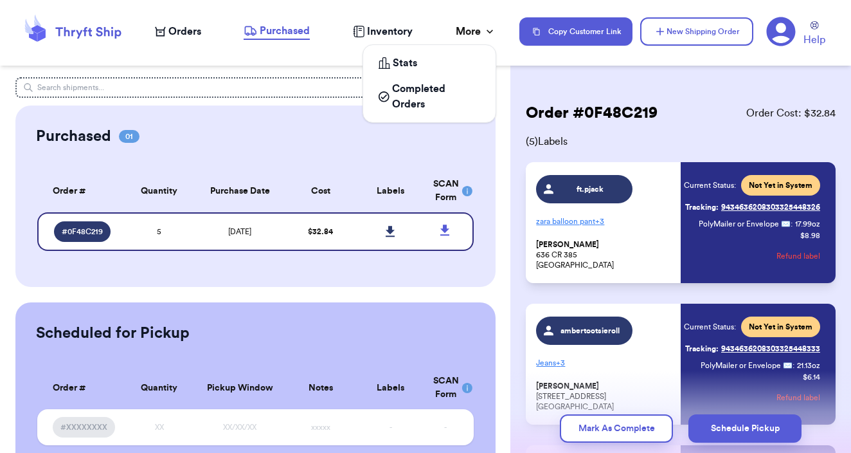
click at [473, 39] on div "More" at bounding box center [476, 31] width 41 height 15
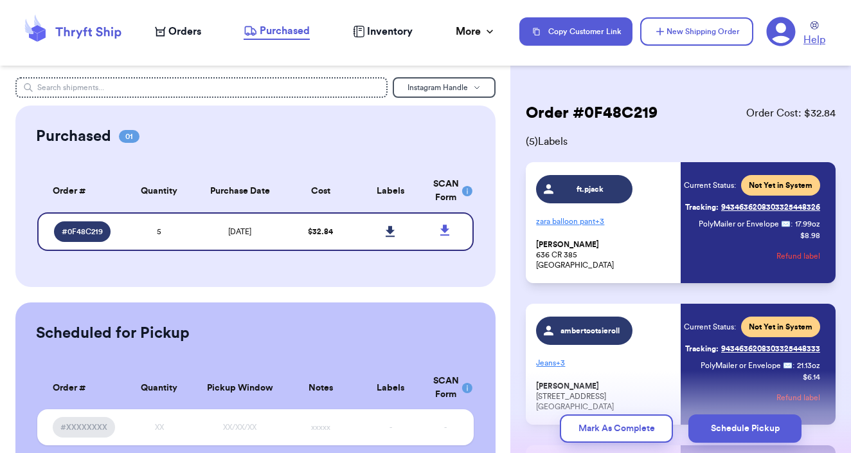
click at [821, 34] on span "Help" at bounding box center [815, 39] width 22 height 15
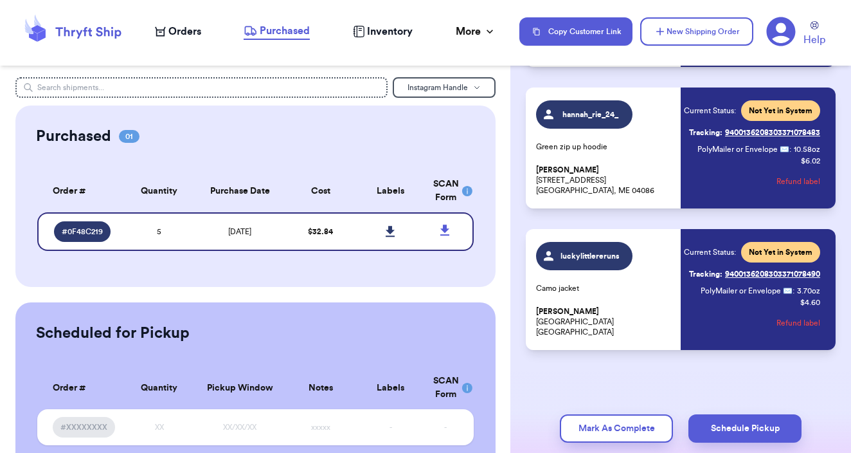
click at [193, 33] on span "Orders" at bounding box center [184, 31] width 33 height 15
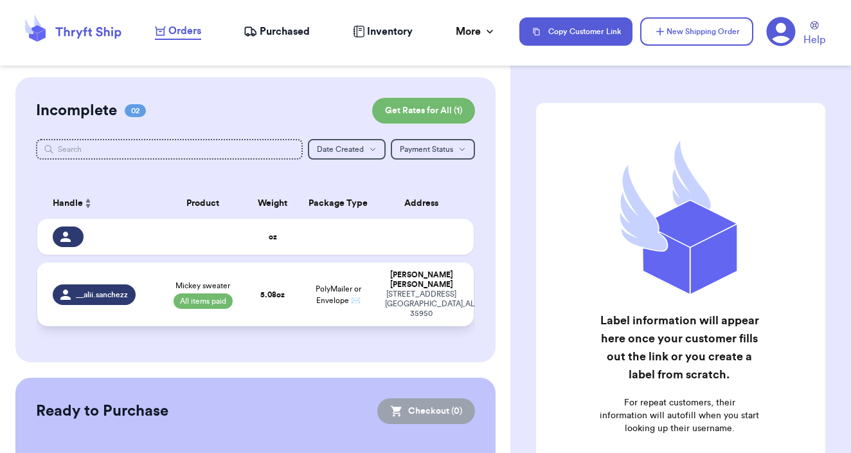
click at [154, 286] on td "__alii.sanchezz" at bounding box center [98, 294] width 122 height 64
select select "paid"
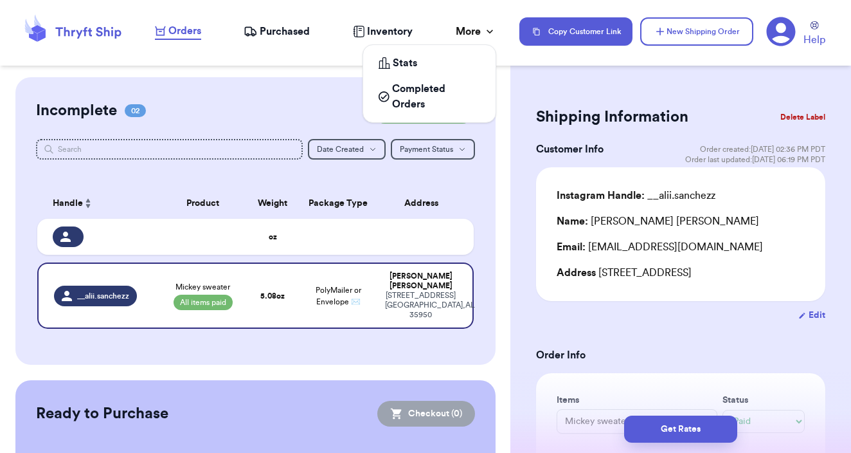
click at [480, 28] on div "More" at bounding box center [476, 31] width 41 height 15
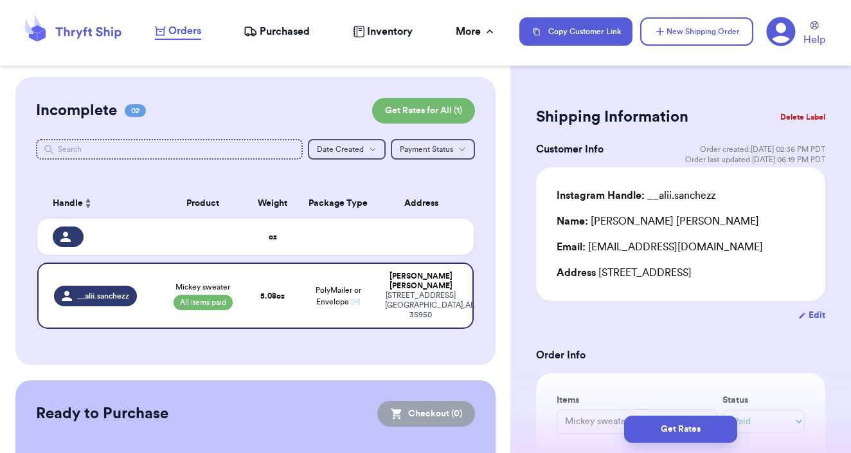
click at [384, 28] on span "Inventory" at bounding box center [390, 31] width 46 height 15
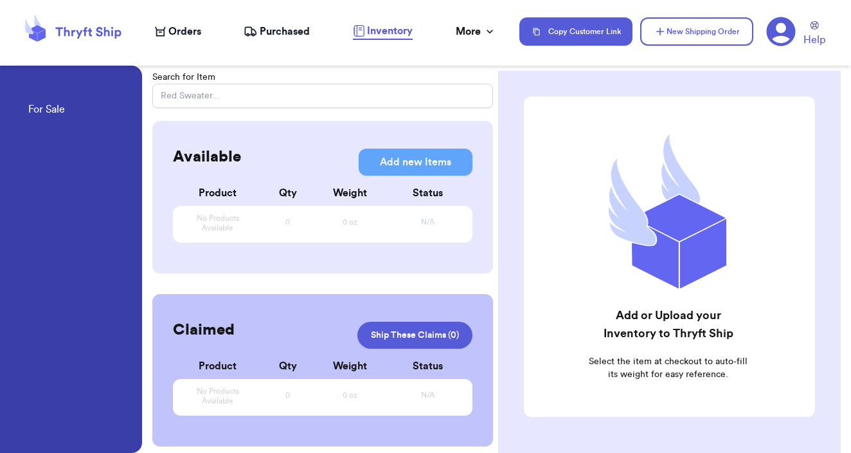
click at [287, 34] on span "Purchased" at bounding box center [285, 31] width 50 height 15
